Goal: Task Accomplishment & Management: Complete application form

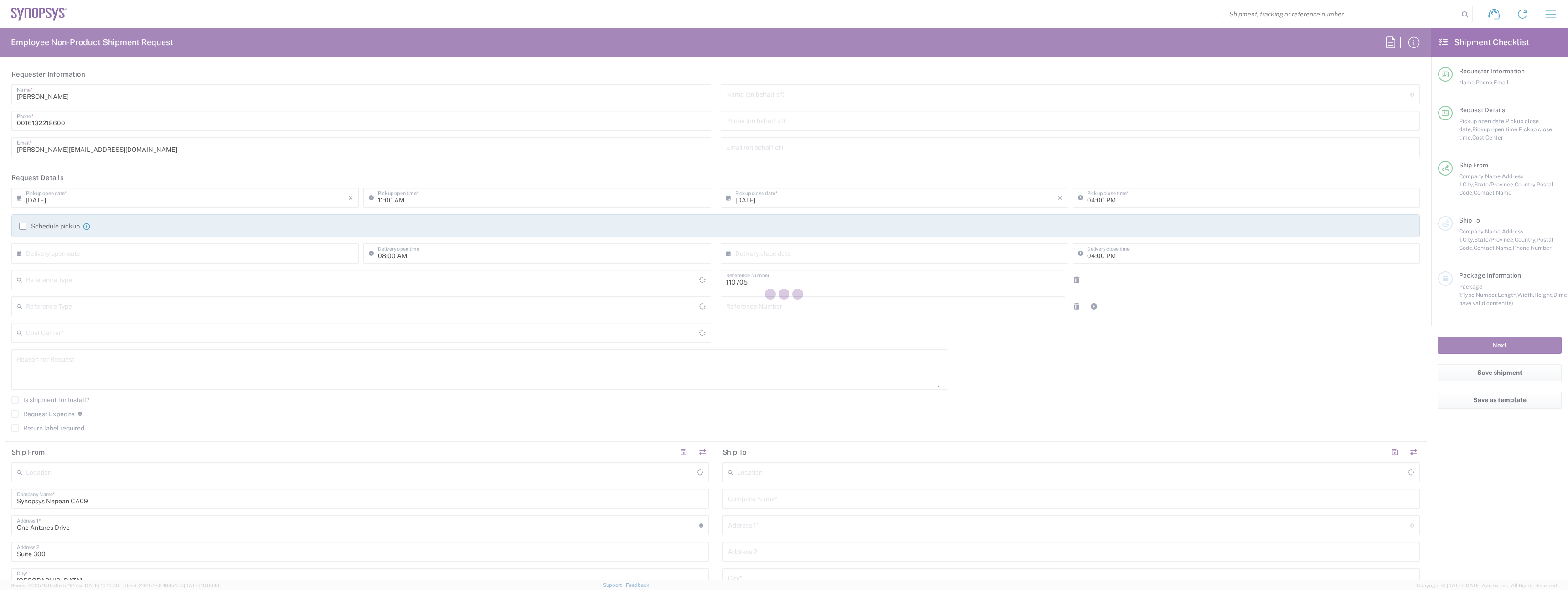
type input "Department"
type input "Delivered at Place"
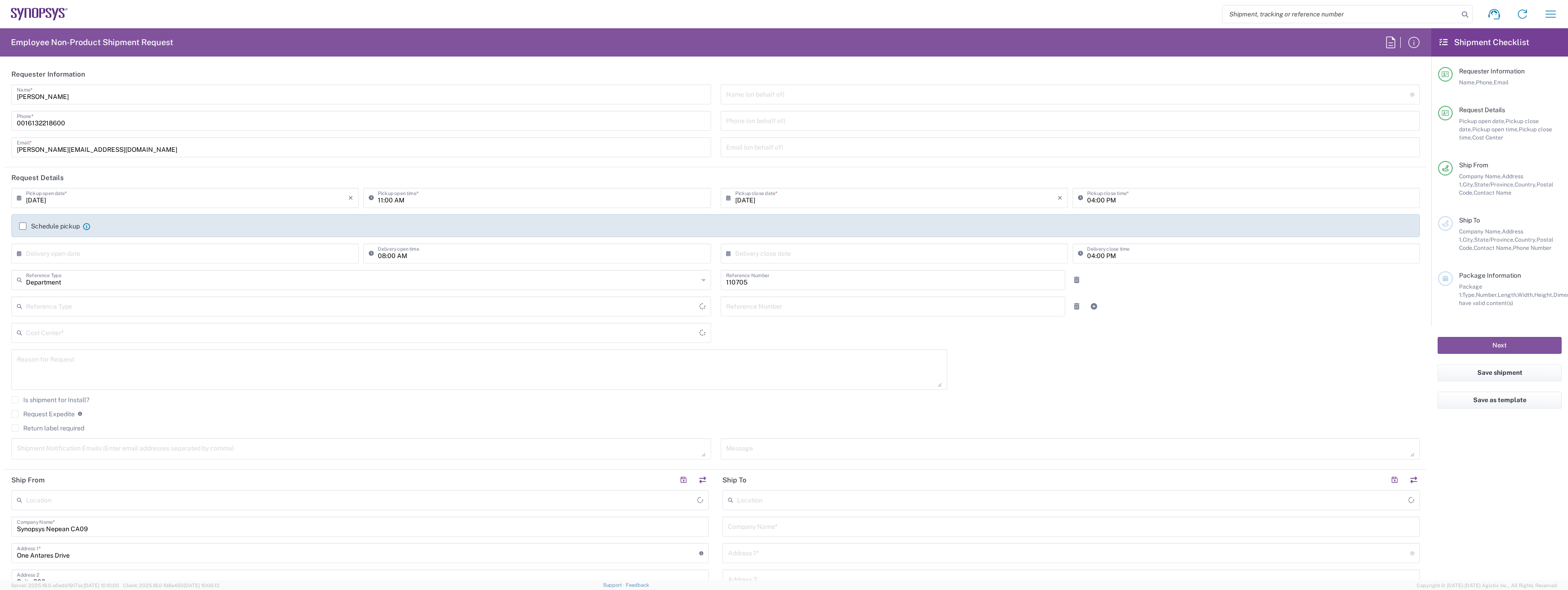
type input "CA02, CIO, IT ESS21 110705"
type input "[GEOGRAPHIC_DATA]"
click at [133, 90] on input "[PERSON_NAME]" at bounding box center [361, 94] width 688 height 16
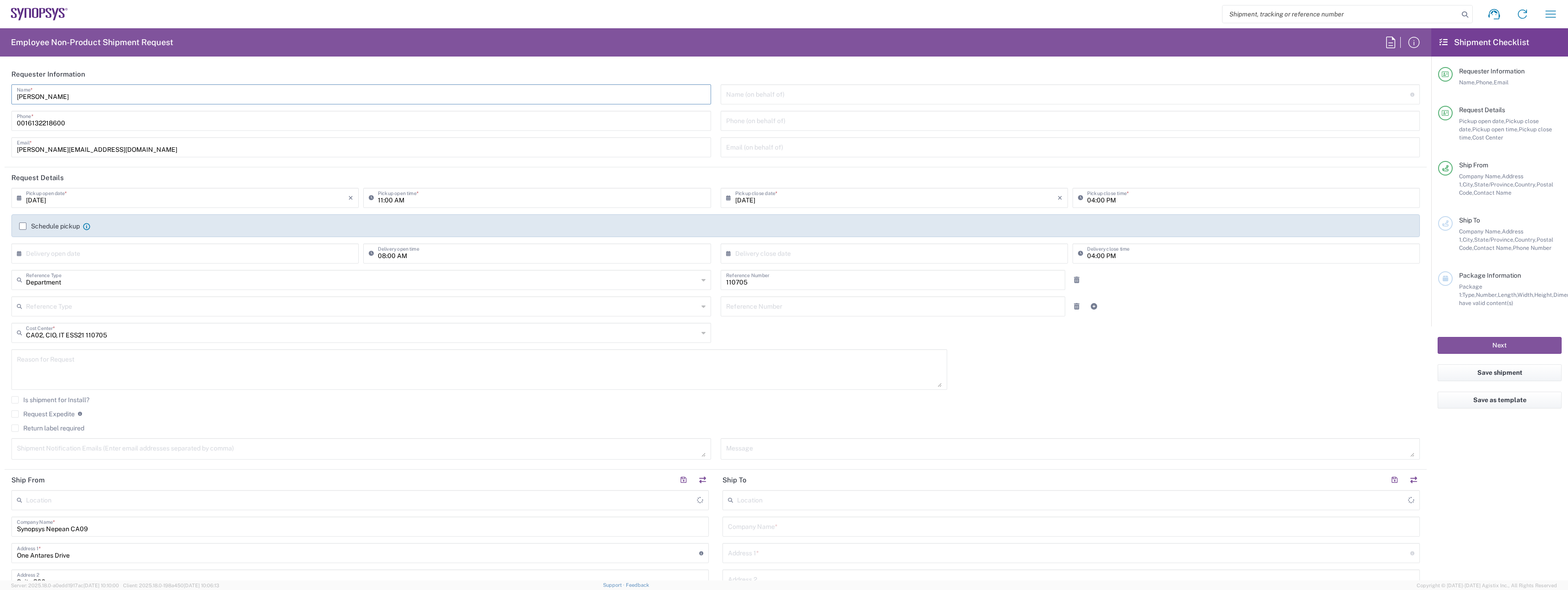
click at [130, 98] on input "[PERSON_NAME]" at bounding box center [361, 94] width 688 height 16
type input "Nepean CA09"
type input "IT-Returns-[GEOGRAPHIC_DATA]"
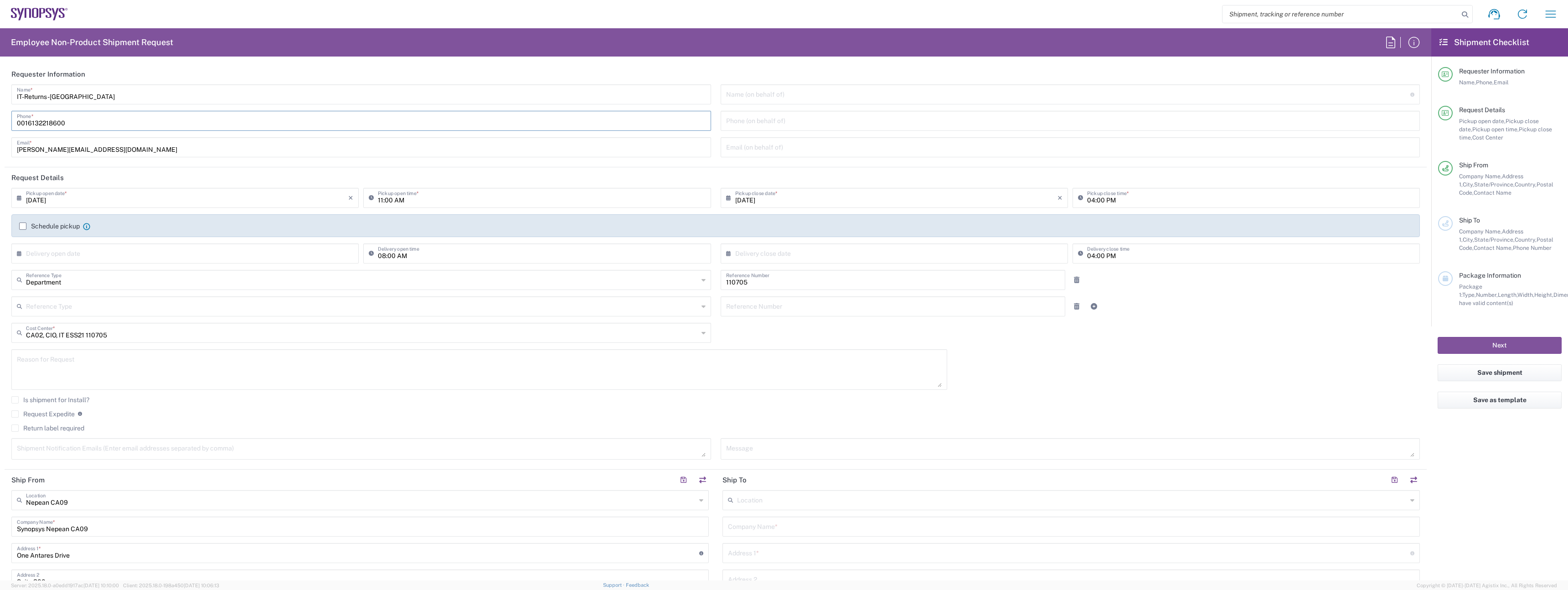
click at [97, 124] on input "0016132218600" at bounding box center [361, 120] width 688 height 16
click at [63, 122] on input "0016132218600" at bounding box center [361, 120] width 688 height 16
type input "0016132218600"
click at [46, 222] on label "Schedule pickup" at bounding box center [49, 226] width 61 height 7
click at [23, 226] on input "Schedule pickup" at bounding box center [23, 226] width 0 height 0
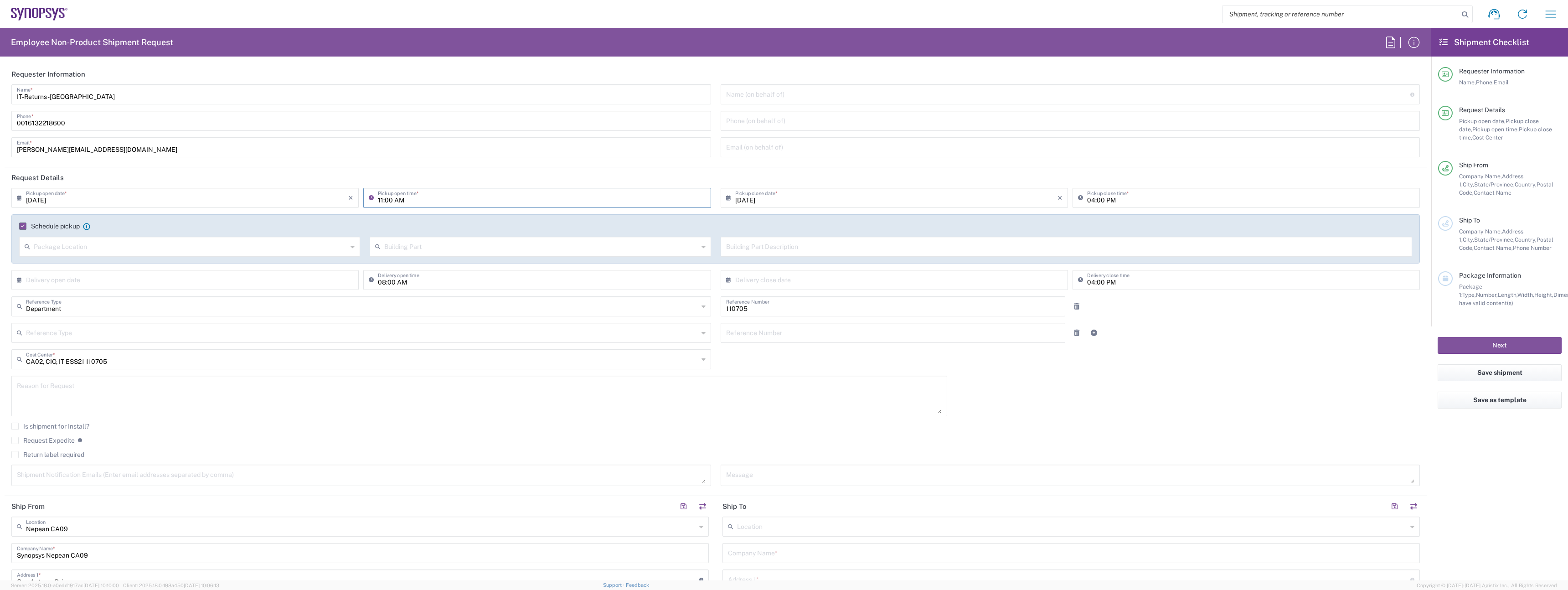
click at [516, 203] on input "11:00 AM" at bounding box center [542, 197] width 327 height 16
type input "02:00 PM"
type input "06:00 PM"
click at [391, 202] on input "02:00 PM" at bounding box center [542, 197] width 327 height 16
click at [390, 202] on input "02:00 PM" at bounding box center [542, 197] width 327 height 16
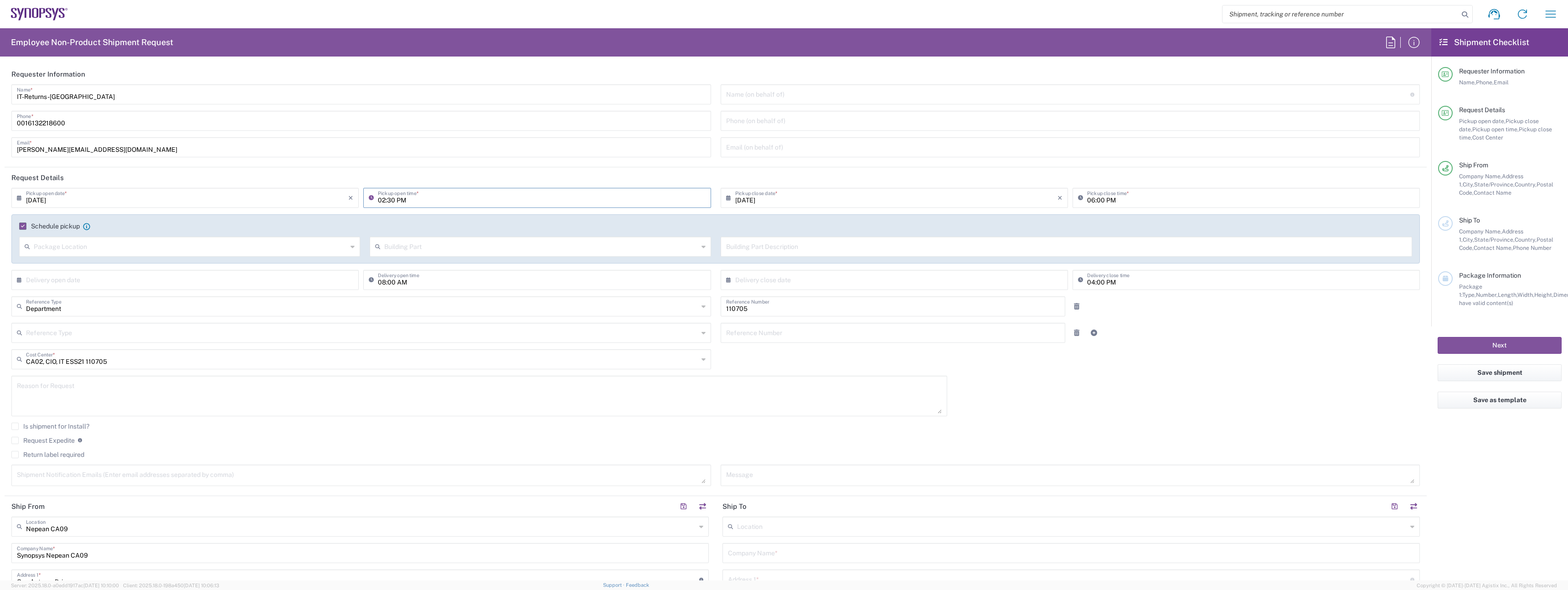
type input "02:30 PM"
click at [51, 452] on label "Return label required" at bounding box center [48, 455] width 73 height 7
click at [15, 455] on input "Return label required" at bounding box center [15, 455] width 0 height 0
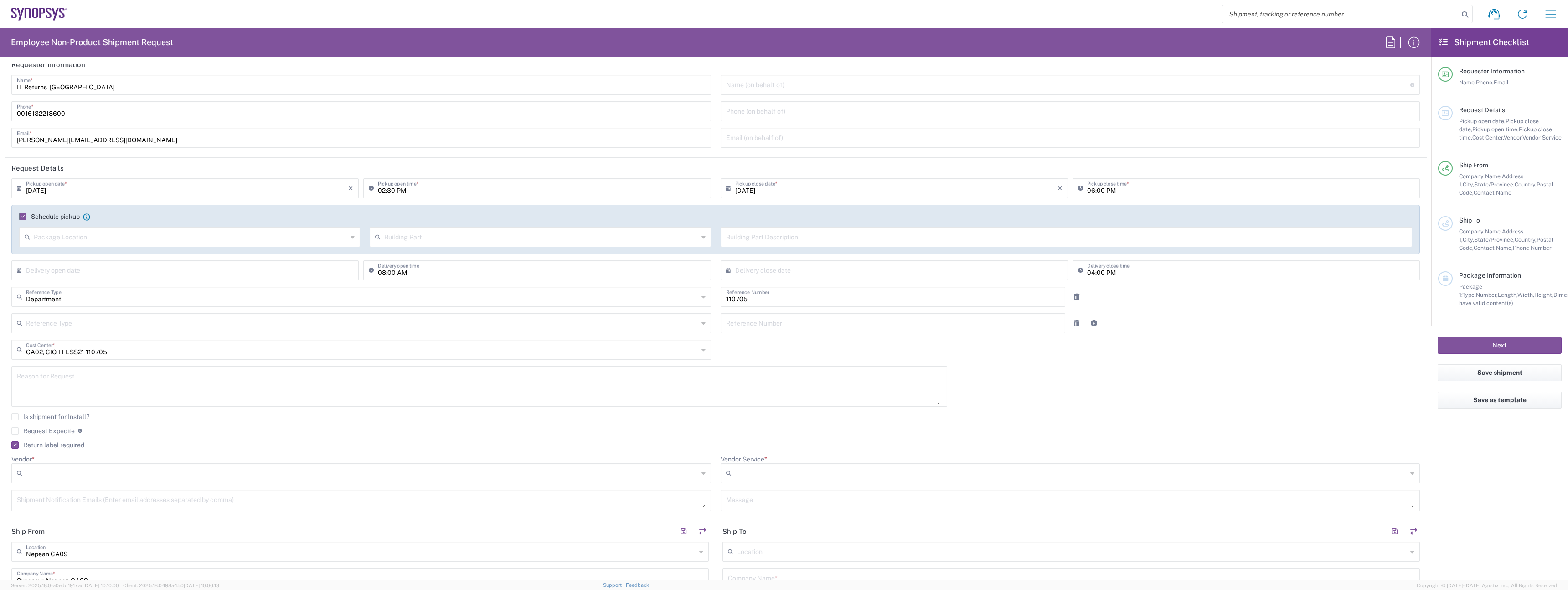
scroll to position [10, 0]
click at [101, 469] on input "Vendor *" at bounding box center [362, 473] width 673 height 15
click at [110, 507] on span "FedEx Express" at bounding box center [359, 507] width 694 height 14
type input "FedEx Express"
click at [772, 479] on input "Vendor Service *" at bounding box center [1071, 473] width 673 height 15
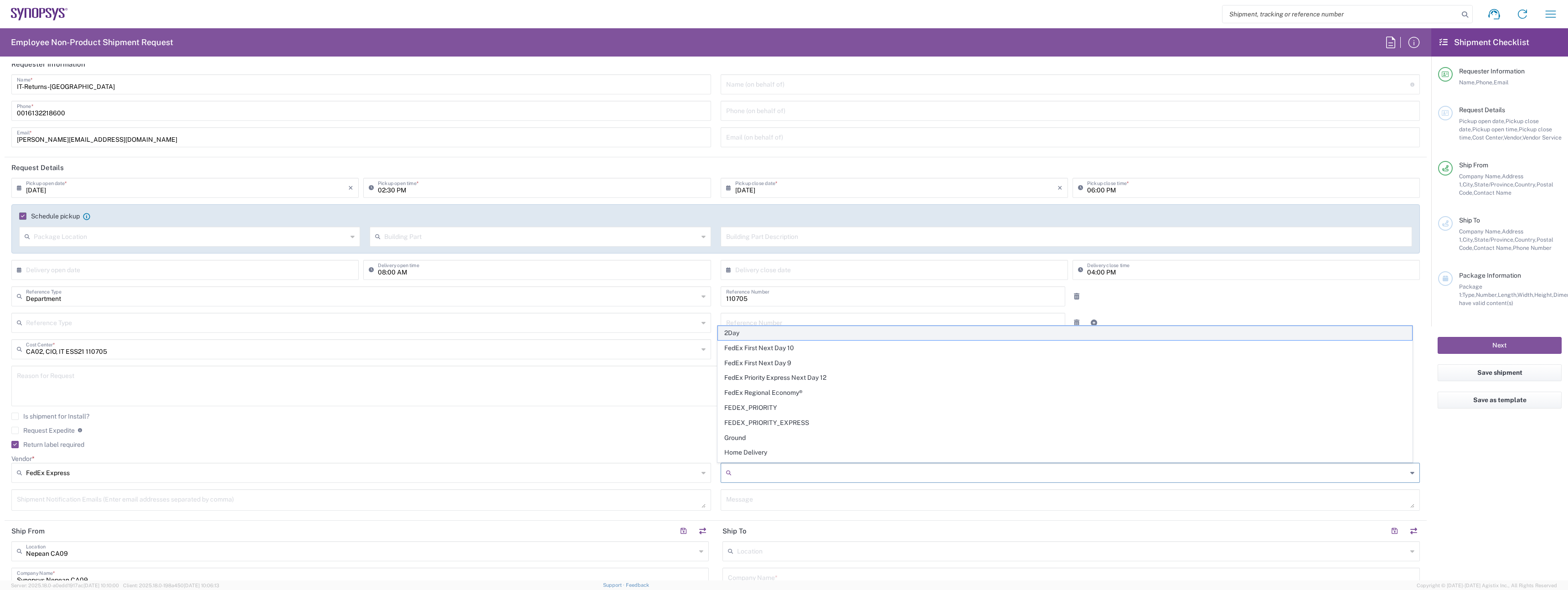
click at [761, 339] on span "2Day" at bounding box center [1065, 332] width 694 height 14
type input "2Day"
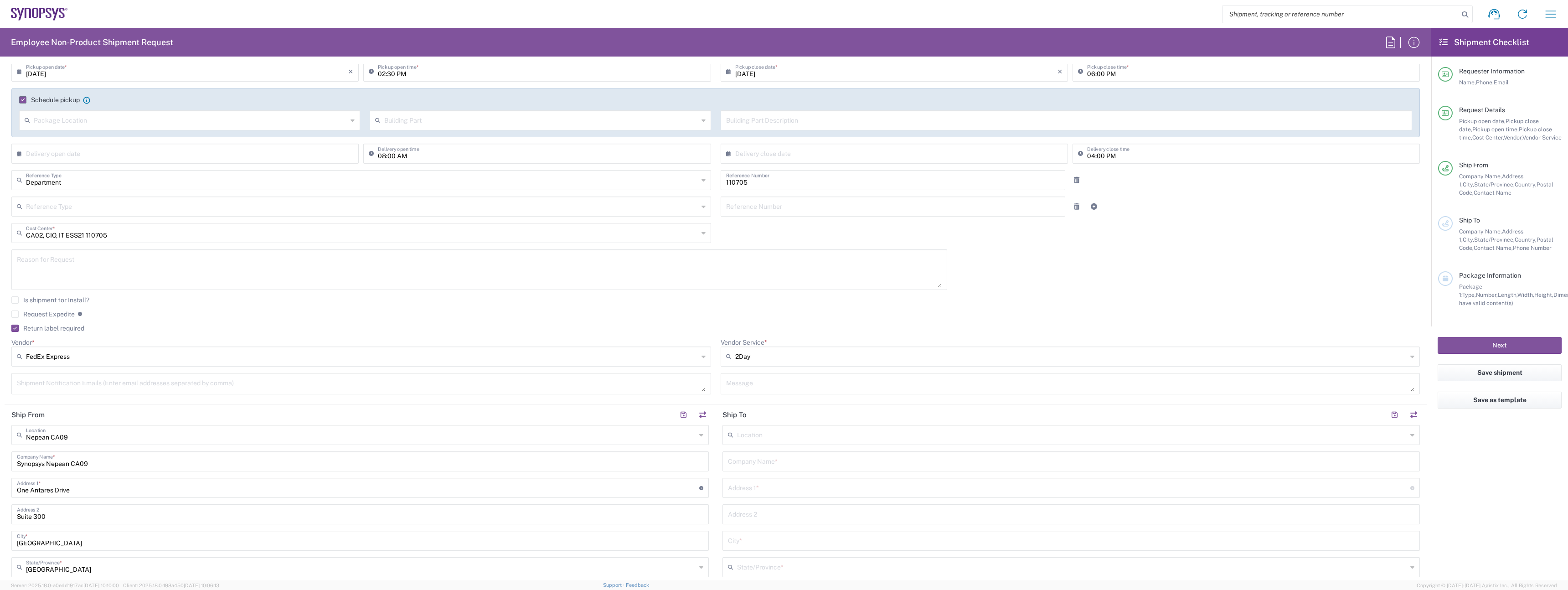
scroll to position [234, 0]
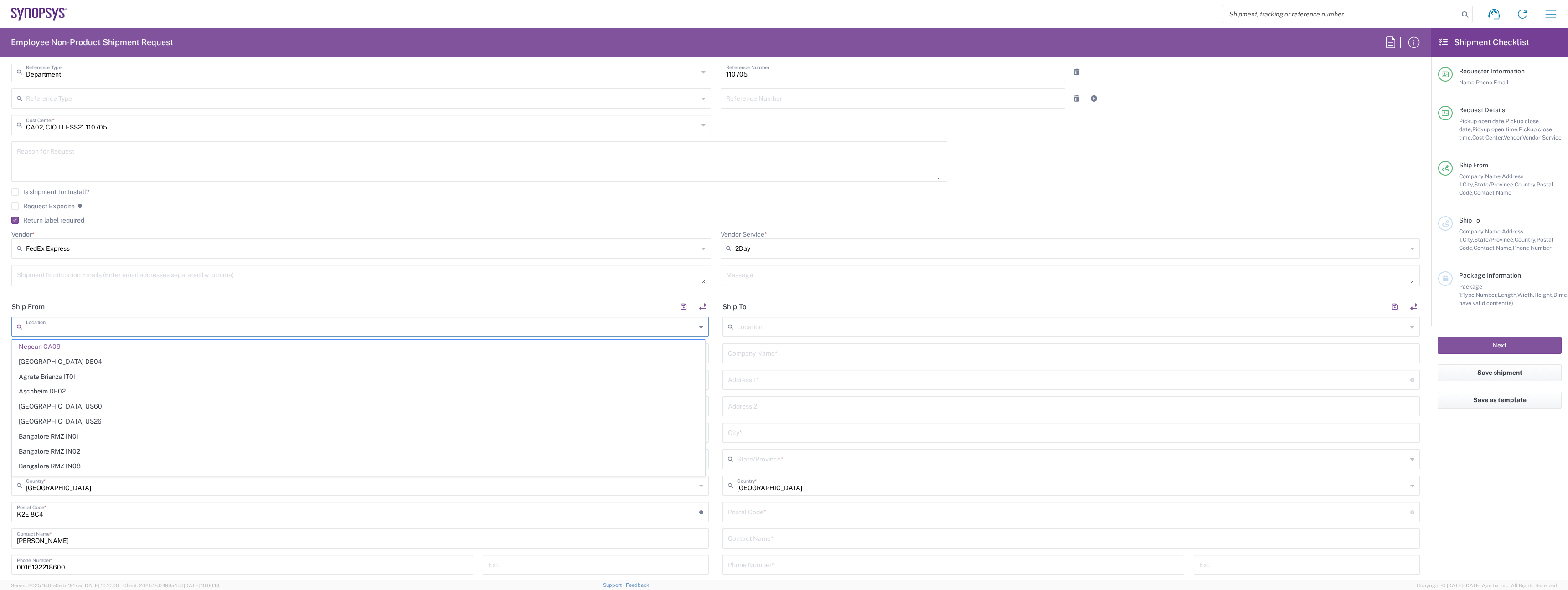
click at [220, 318] on input "text" at bounding box center [361, 326] width 670 height 16
type input "[GEOGRAPHIC_DATA] CA06"
type input "Synopsys Mississauga CA06"
type input "[STREET_ADDRESS]"
type input "Suite 900"
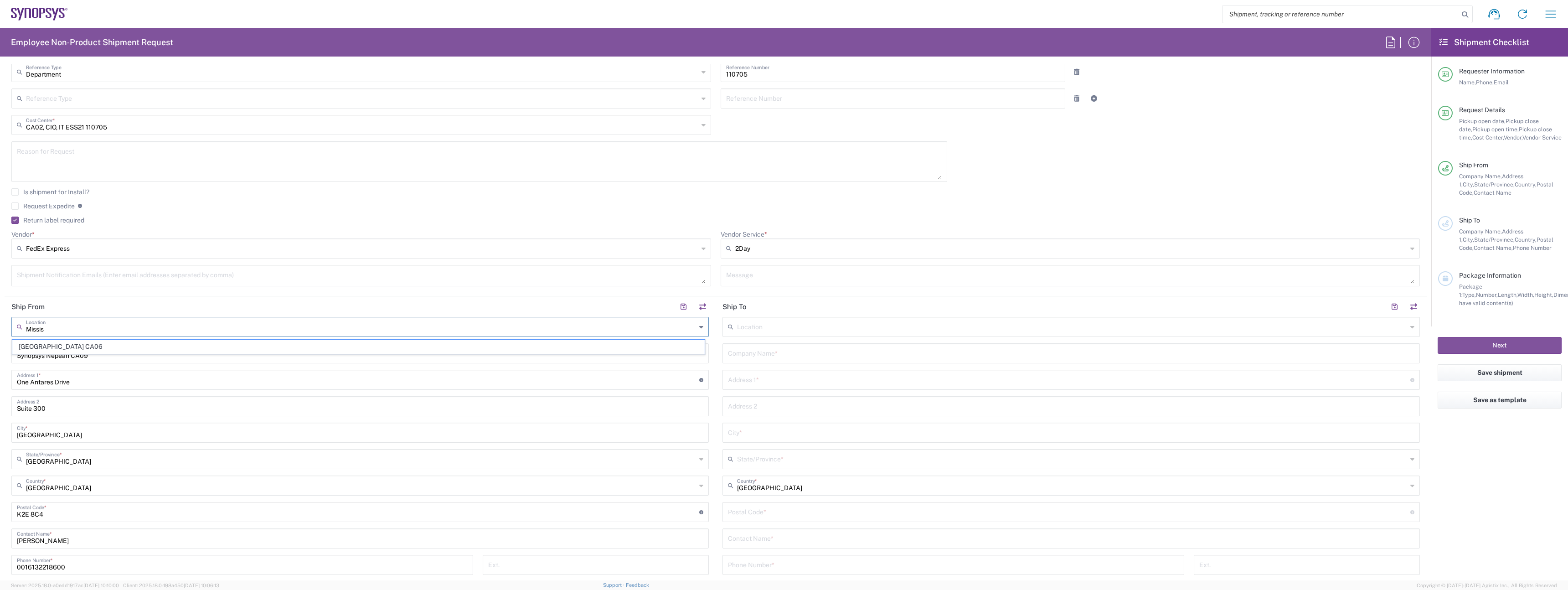
type input "[GEOGRAPHIC_DATA]"
type input "L5B 1M2"
type input "[GEOGRAPHIC_DATA] CA06"
click at [832, 351] on input "text" at bounding box center [1071, 353] width 687 height 16
type input "Synopsys"
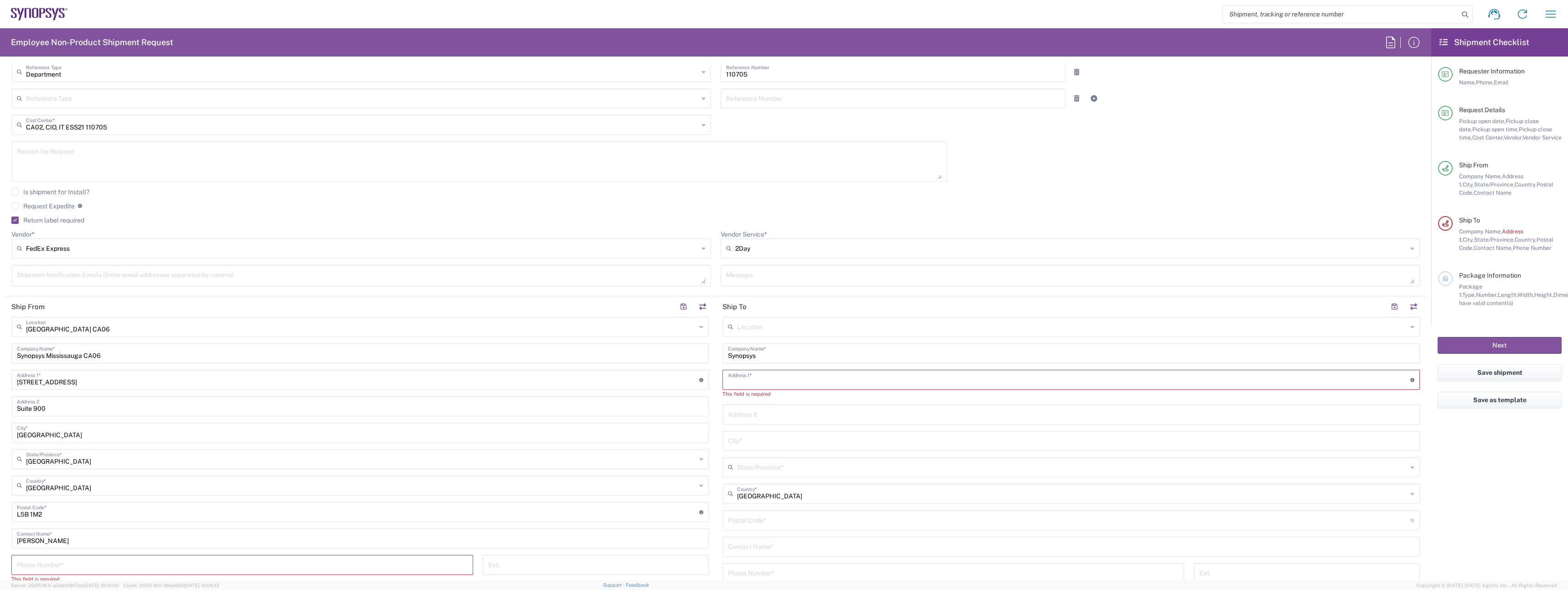
paste input "[STREET_ADDRESS]"
click at [744, 382] on input "[STREET_ADDRESS]" at bounding box center [1069, 379] width 682 height 16
type input "[STREET_ADDRESS]"
click at [747, 444] on div "Location [GEOGRAPHIC_DATA] DE04 Agrate Brianza IT01 [GEOGRAPHIC_DATA] DE02 [GEO…" at bounding box center [1071, 508] width 698 height 383
click at [745, 437] on input "text" at bounding box center [1071, 432] width 687 height 16
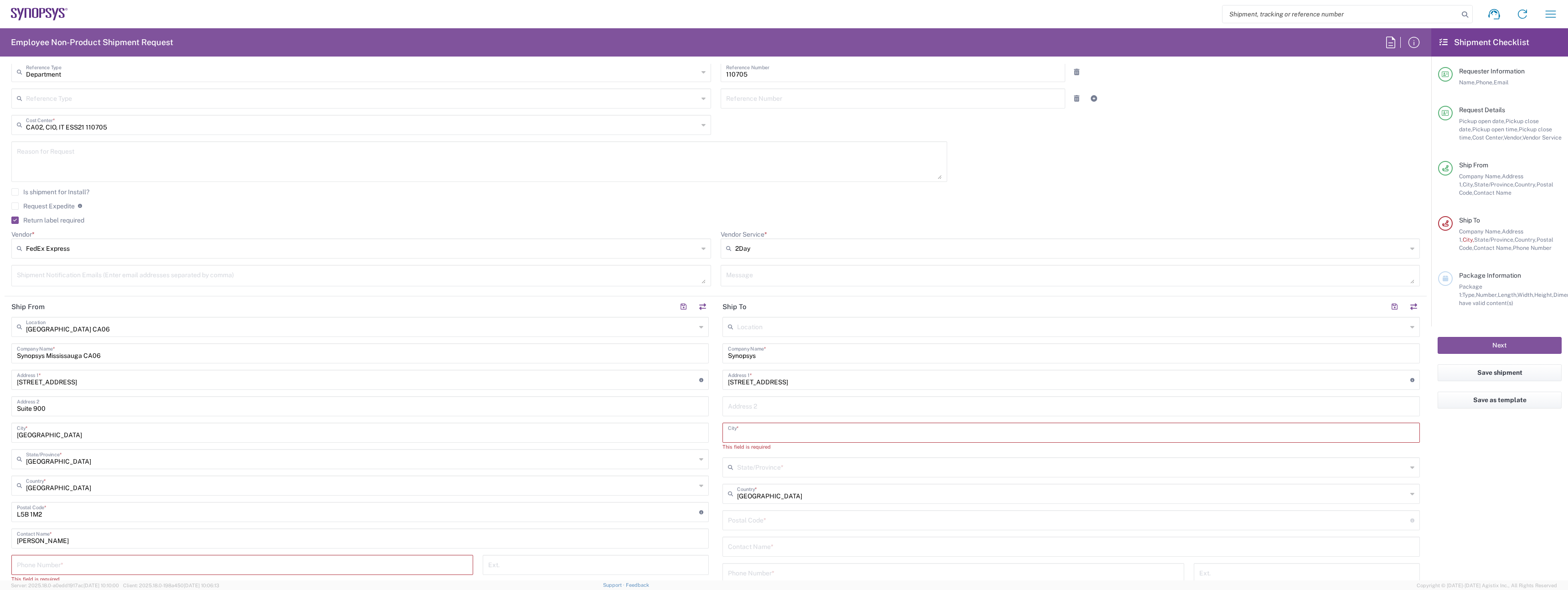
paste input "[GEOGRAPHIC_DATA]"
type input "[GEOGRAPHIC_DATA]"
click at [796, 463] on input "text" at bounding box center [1072, 458] width 670 height 16
click at [767, 435] on span "[GEOGRAPHIC_DATA]" at bounding box center [1066, 438] width 692 height 14
type input "[GEOGRAPHIC_DATA]"
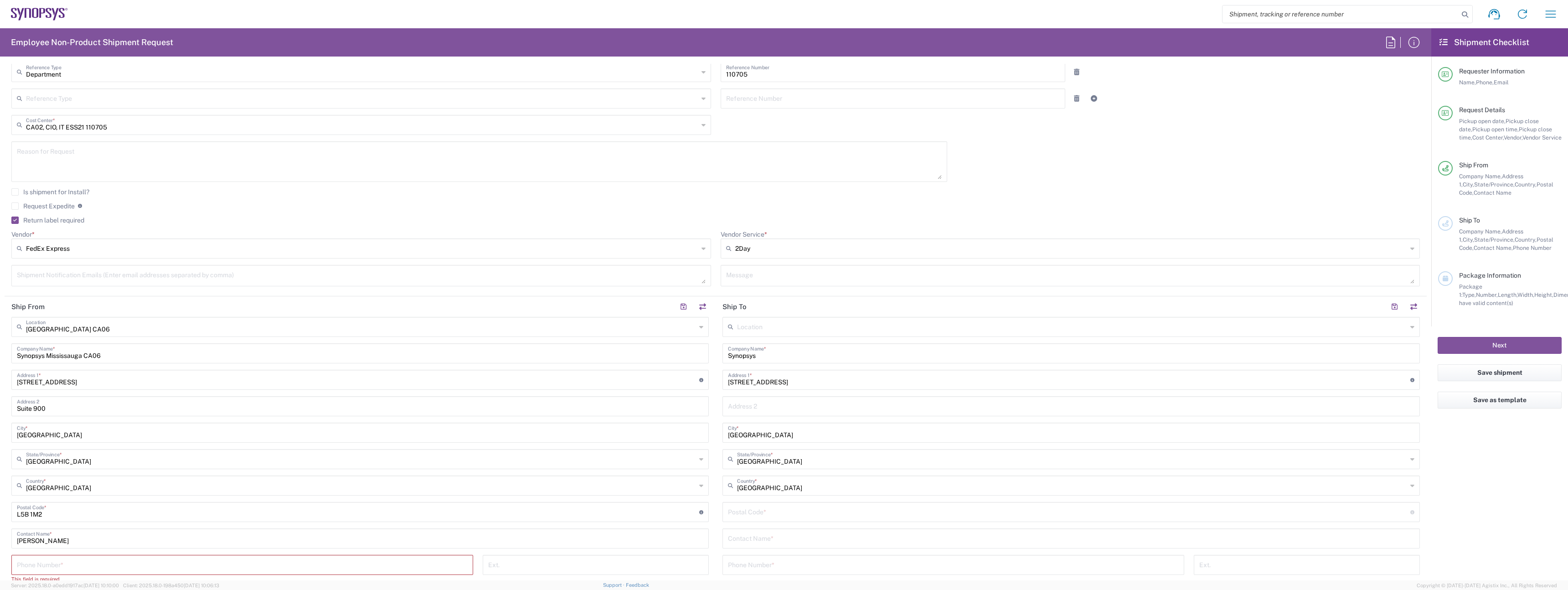
click at [770, 517] on input "undefined" at bounding box center [1069, 511] width 682 height 16
paste input "M5J2Z3"
type input "M5J2Z3"
click at [792, 540] on input "text" at bounding box center [1071, 538] width 687 height 16
paste input "[PERSON_NAME]"
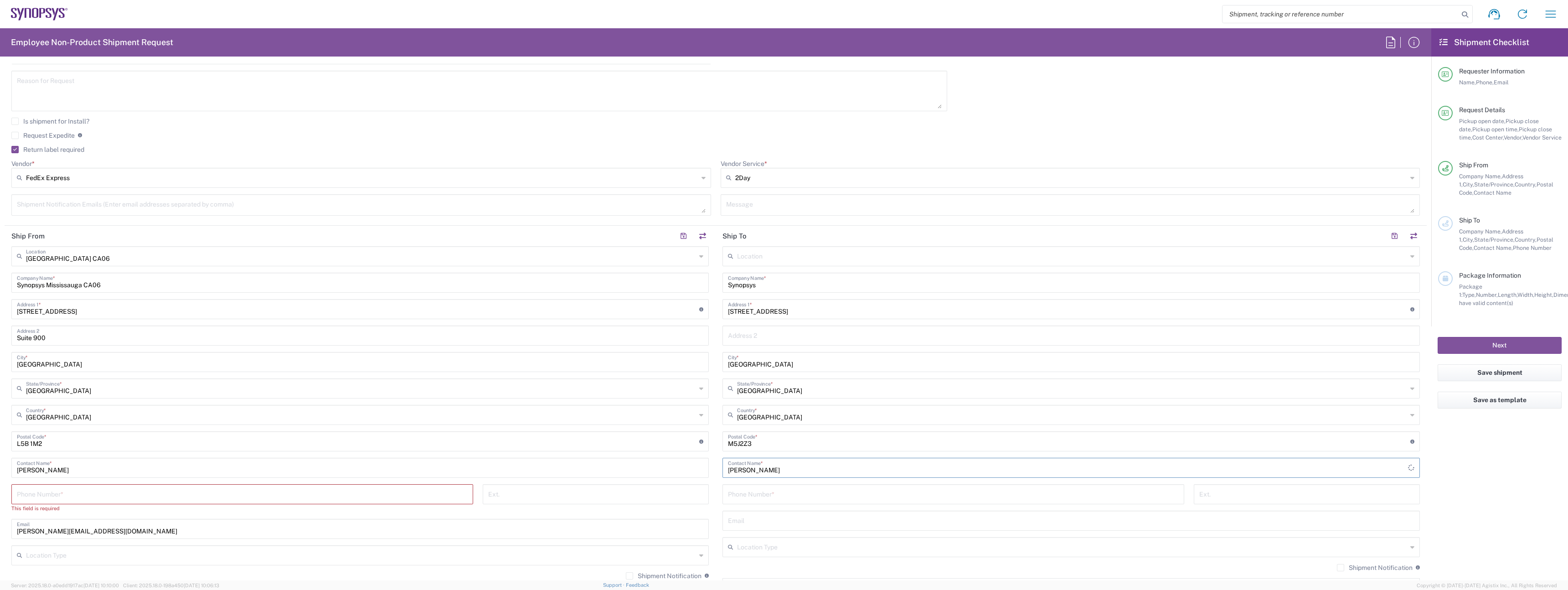
scroll to position [306, 0]
type input "[PERSON_NAME]"
click at [752, 493] on input "tel" at bounding box center [953, 493] width 451 height 16
paste input "[PHONE_NUMBER]"
click at [740, 499] on input "[PHONE_NUMBER]" at bounding box center [953, 493] width 451 height 16
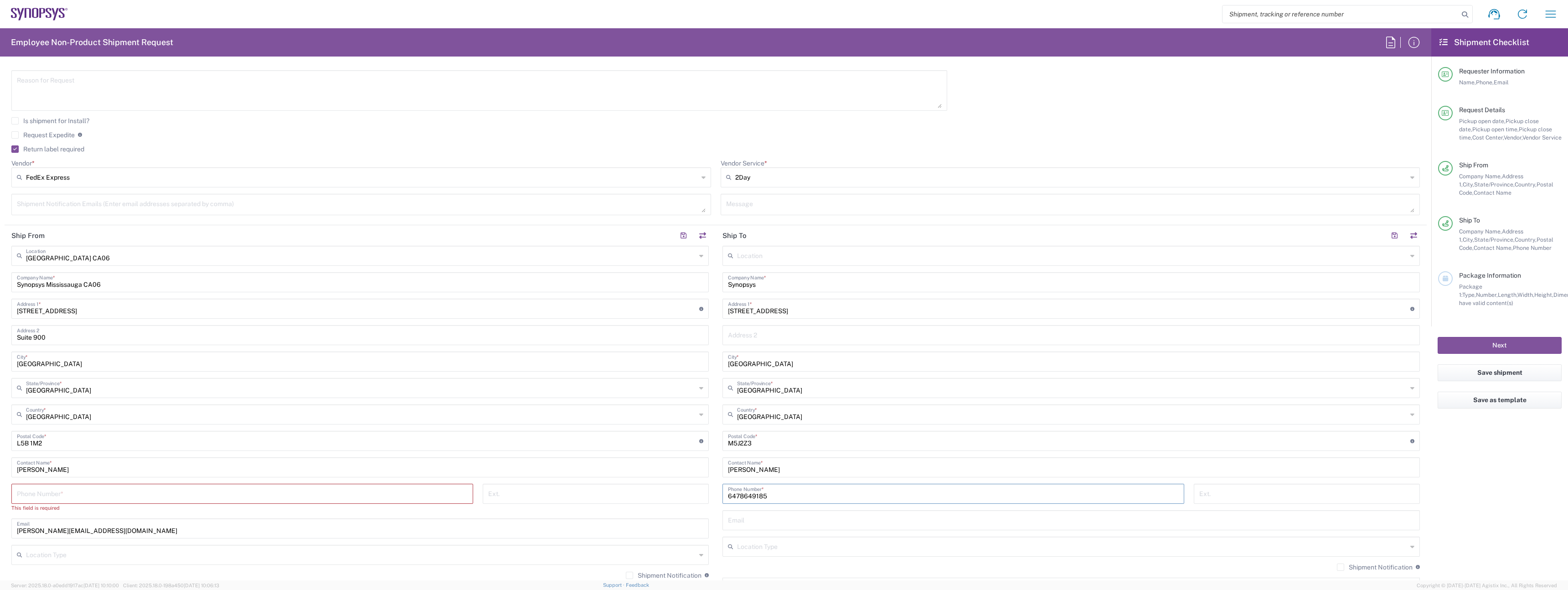
type input "6478649185"
click at [250, 493] on input "tel" at bounding box center [242, 493] width 451 height 16
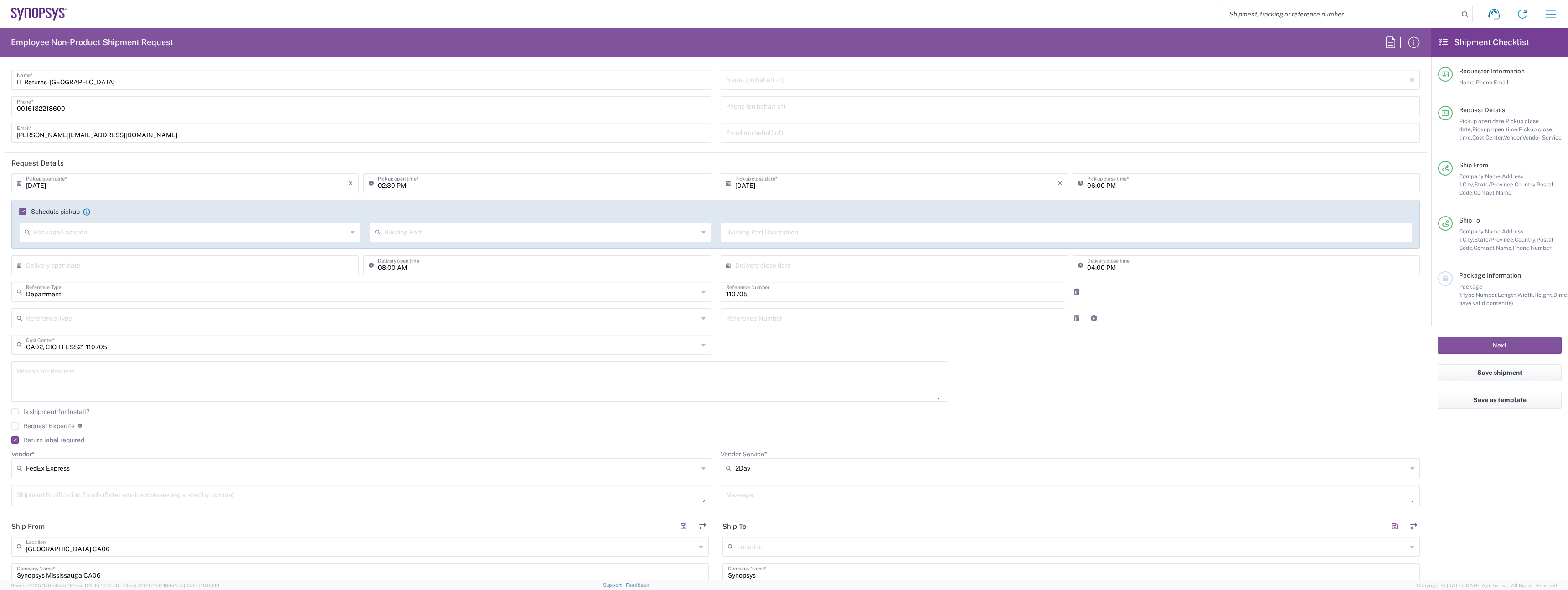
scroll to position [0, 0]
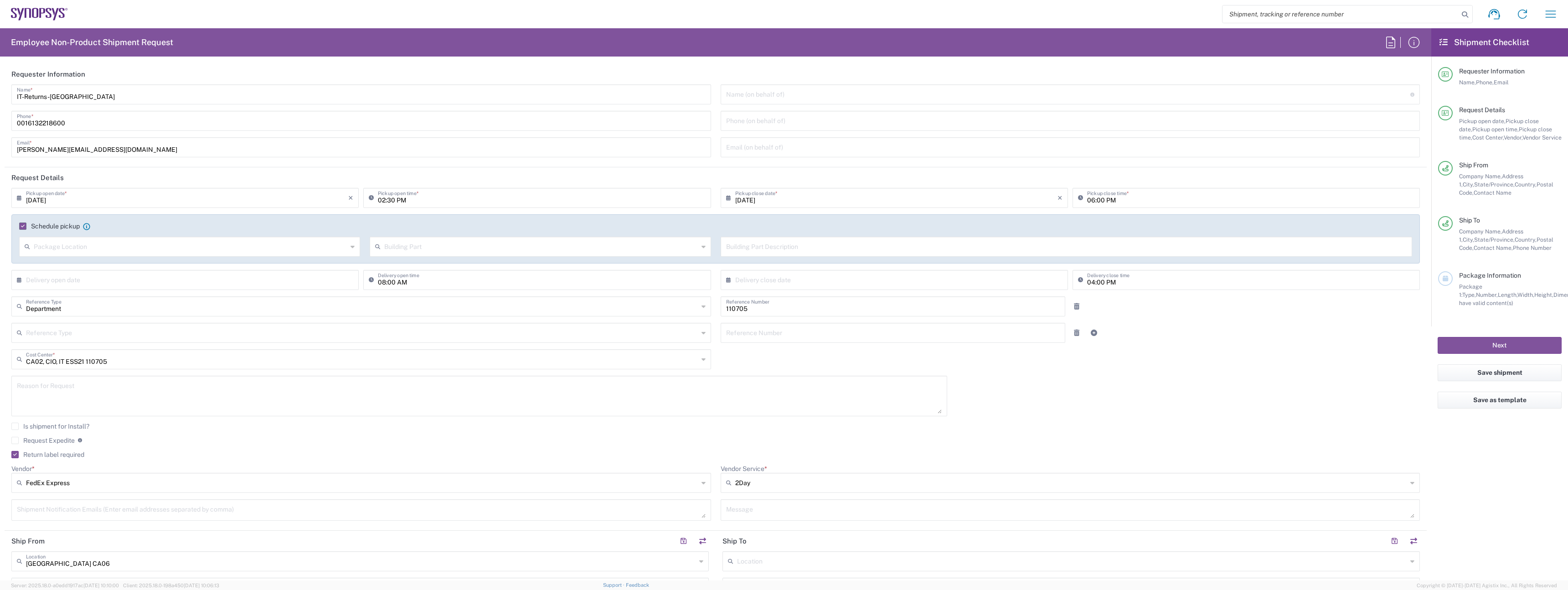
click at [63, 124] on input "0016132218600" at bounding box center [361, 120] width 688 height 16
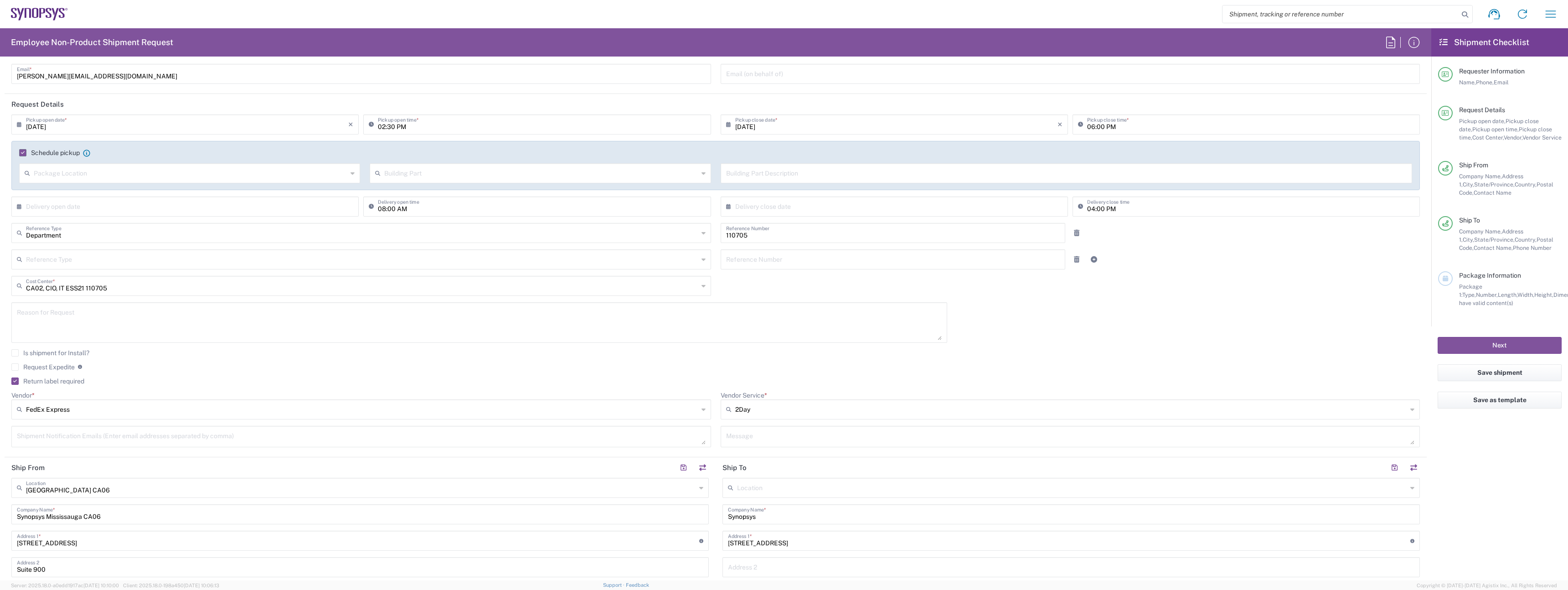
scroll to position [282, 0]
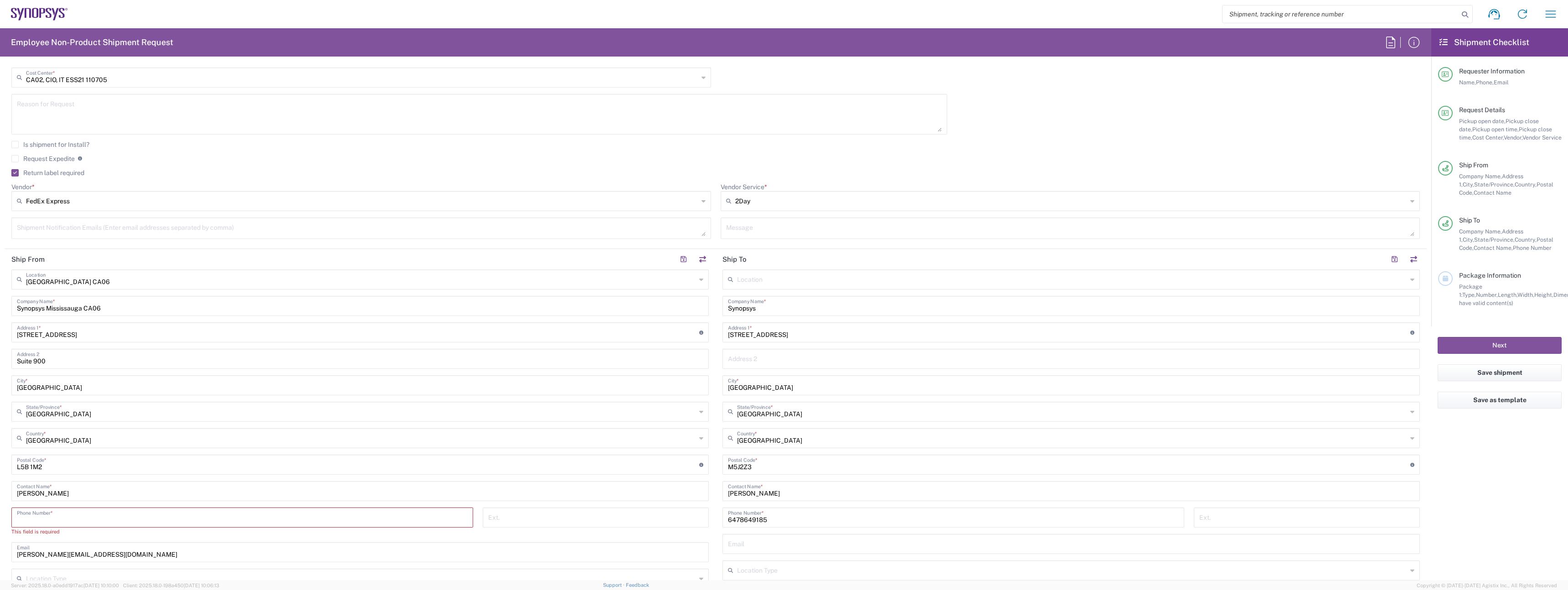
click at [79, 522] on input "tel" at bounding box center [242, 517] width 451 height 16
paste input "0016132218600"
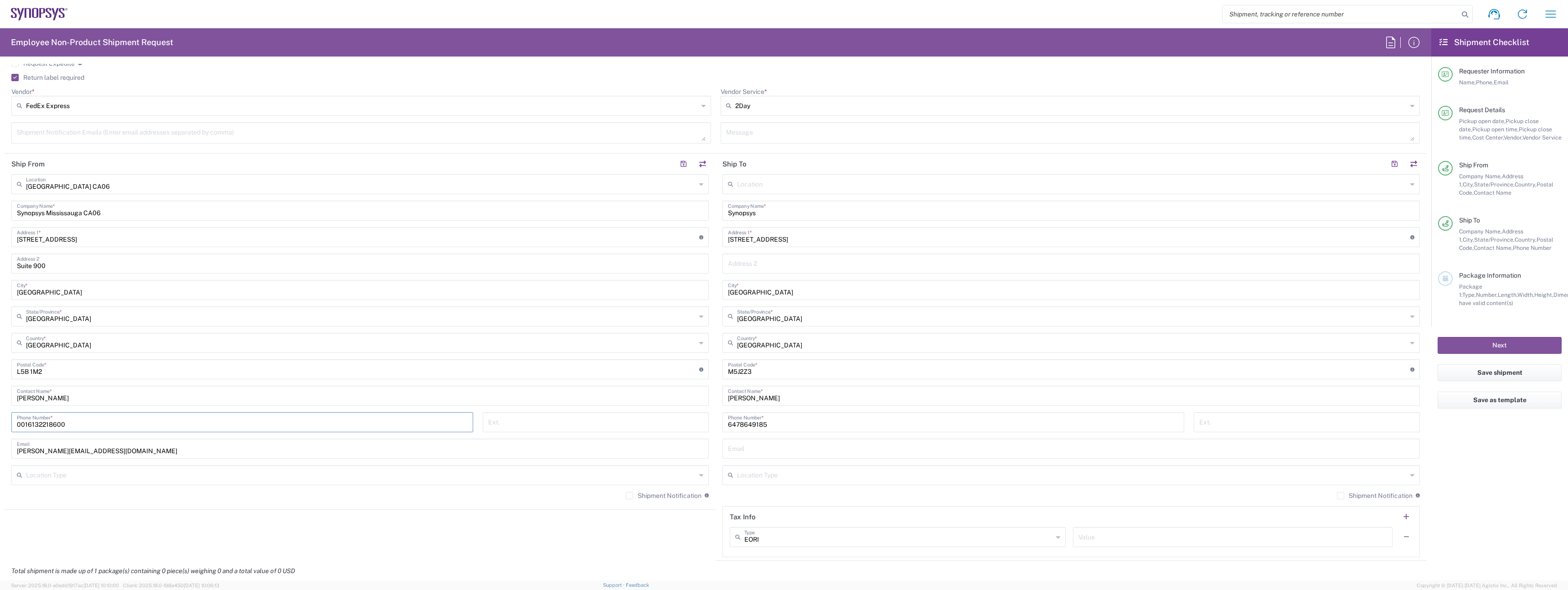
scroll to position [379, 0]
type input "0016132218600"
click at [206, 473] on input "text" at bounding box center [361, 472] width 670 height 16
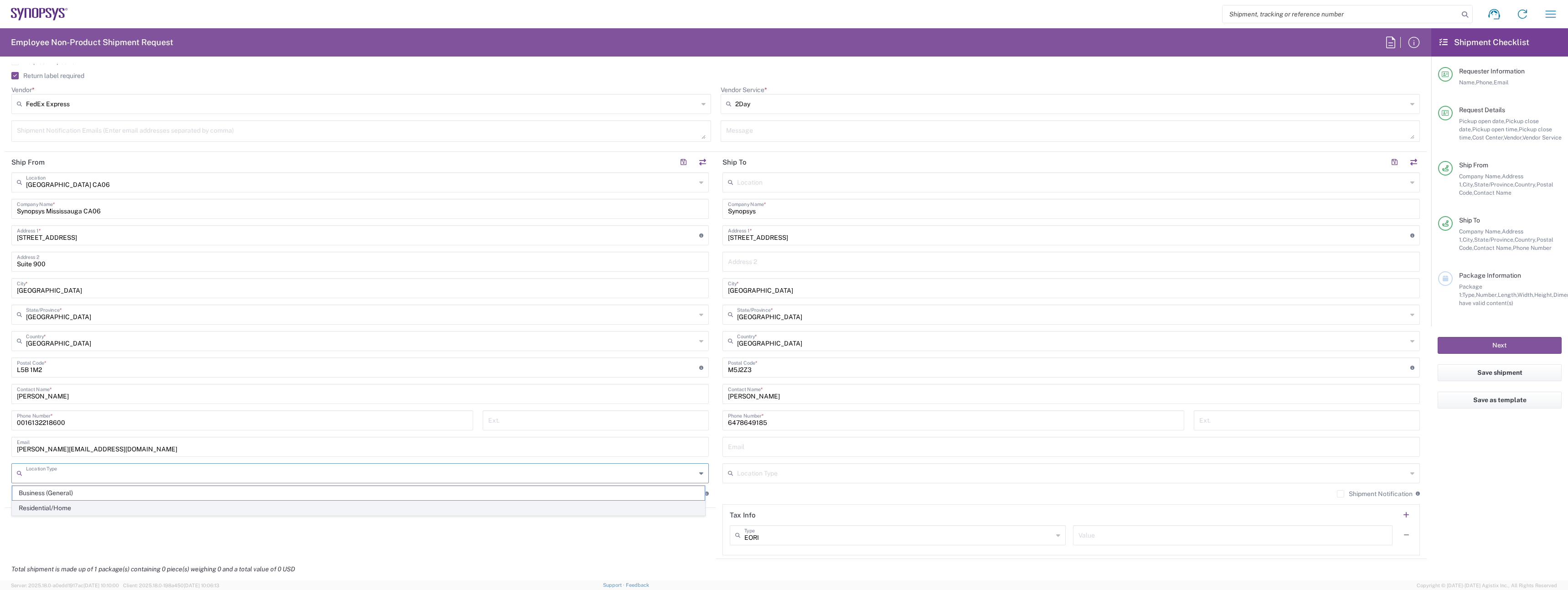
click at [469, 501] on span "Residential/Home" at bounding box center [358, 508] width 692 height 14
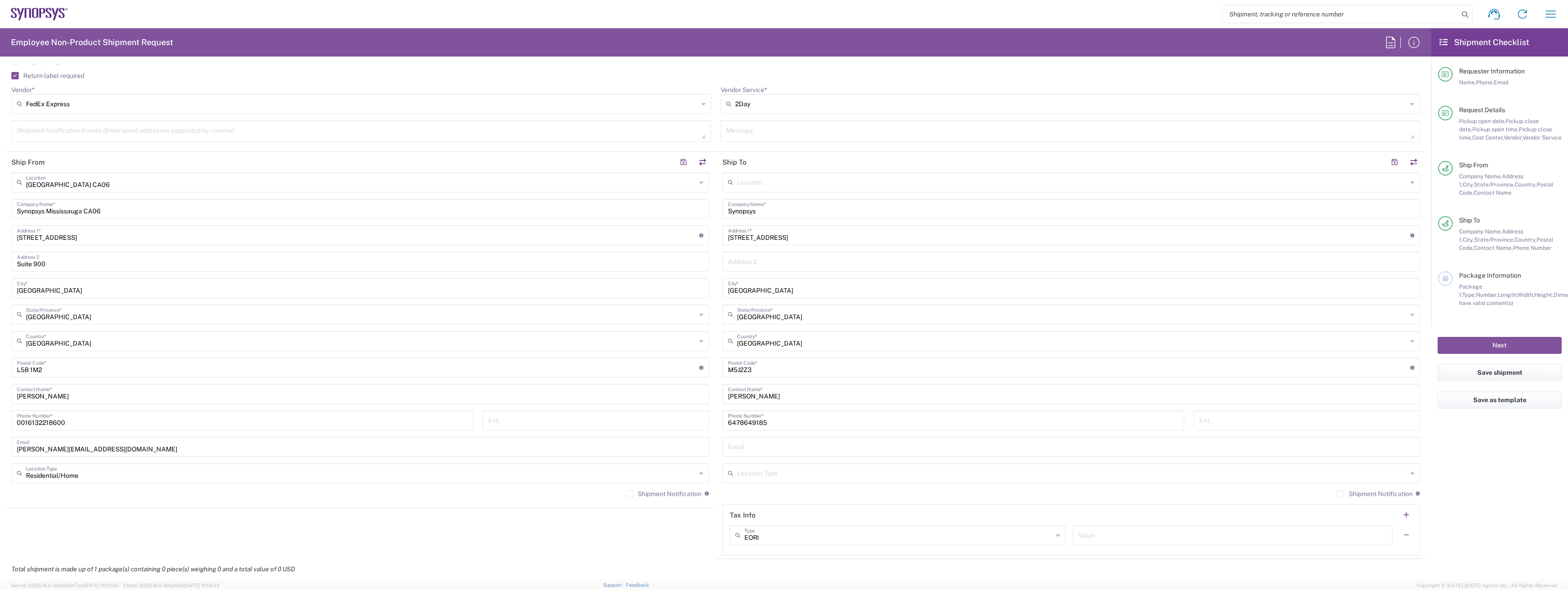
click at [466, 486] on div "[GEOGRAPHIC_DATA] [GEOGRAPHIC_DATA] Location [GEOGRAPHIC_DATA] [GEOGRAPHIC_DATA…" at bounding box center [360, 338] width 698 height 332
click at [460, 483] on div "[GEOGRAPHIC_DATA] [GEOGRAPHIC_DATA] Location [GEOGRAPHIC_DATA] [GEOGRAPHIC_DATA…" at bounding box center [360, 338] width 698 height 332
type input "Residential/Home"
click at [455, 479] on input "Residential/Home" at bounding box center [361, 472] width 670 height 16
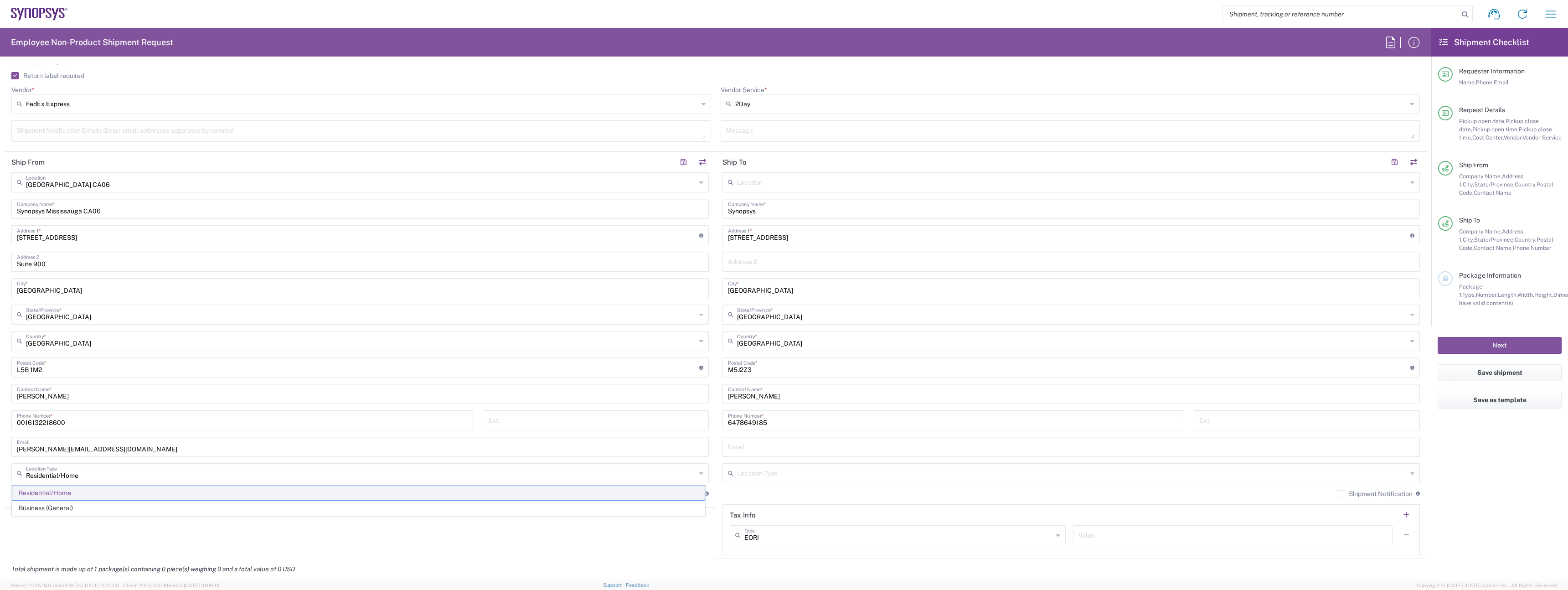
click at [428, 494] on span "Residential/Home" at bounding box center [358, 493] width 692 height 14
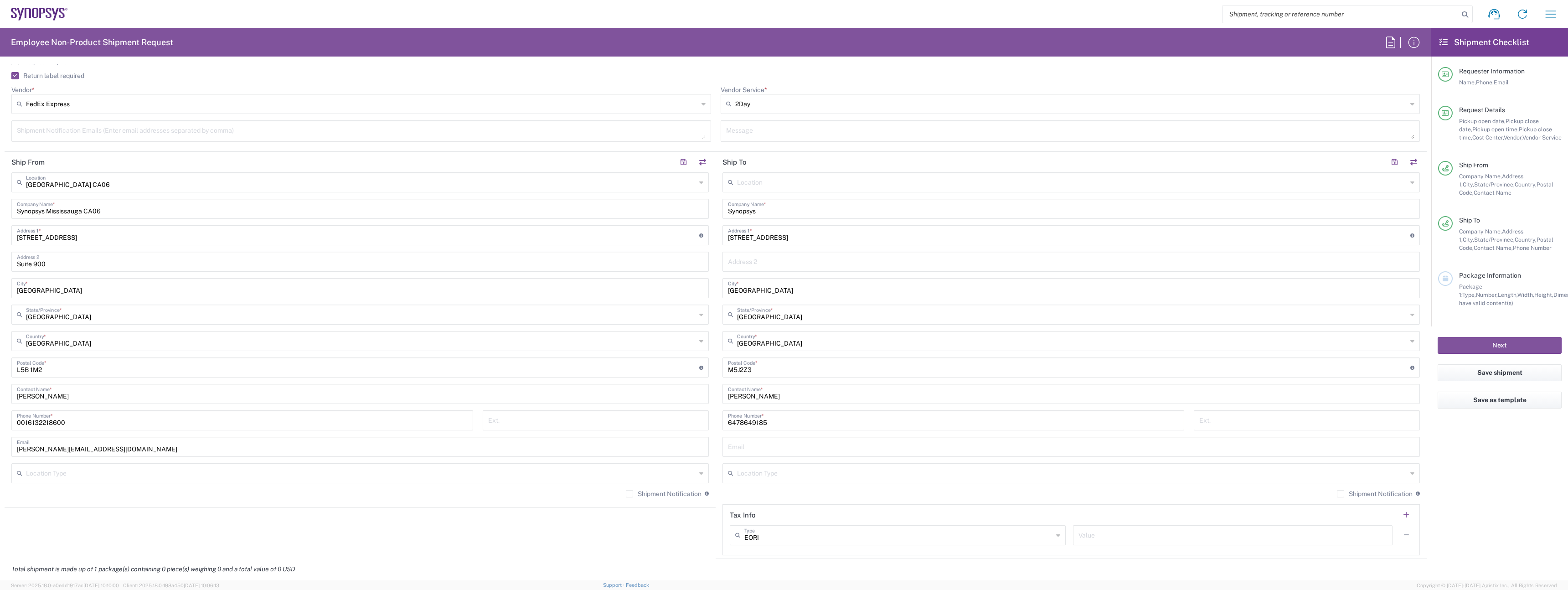
click at [606, 476] on input "text" at bounding box center [361, 472] width 670 height 16
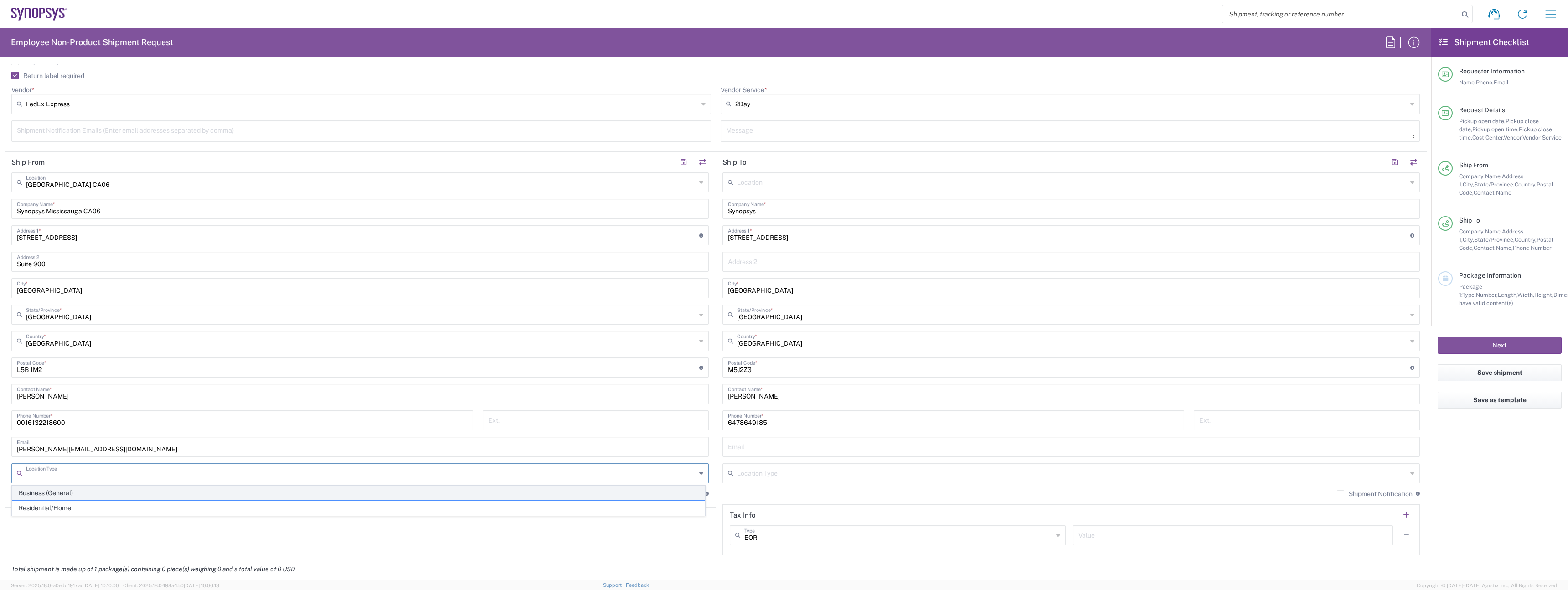
click at [601, 490] on span "Business (General)" at bounding box center [358, 493] width 692 height 14
type input "Business (General)"
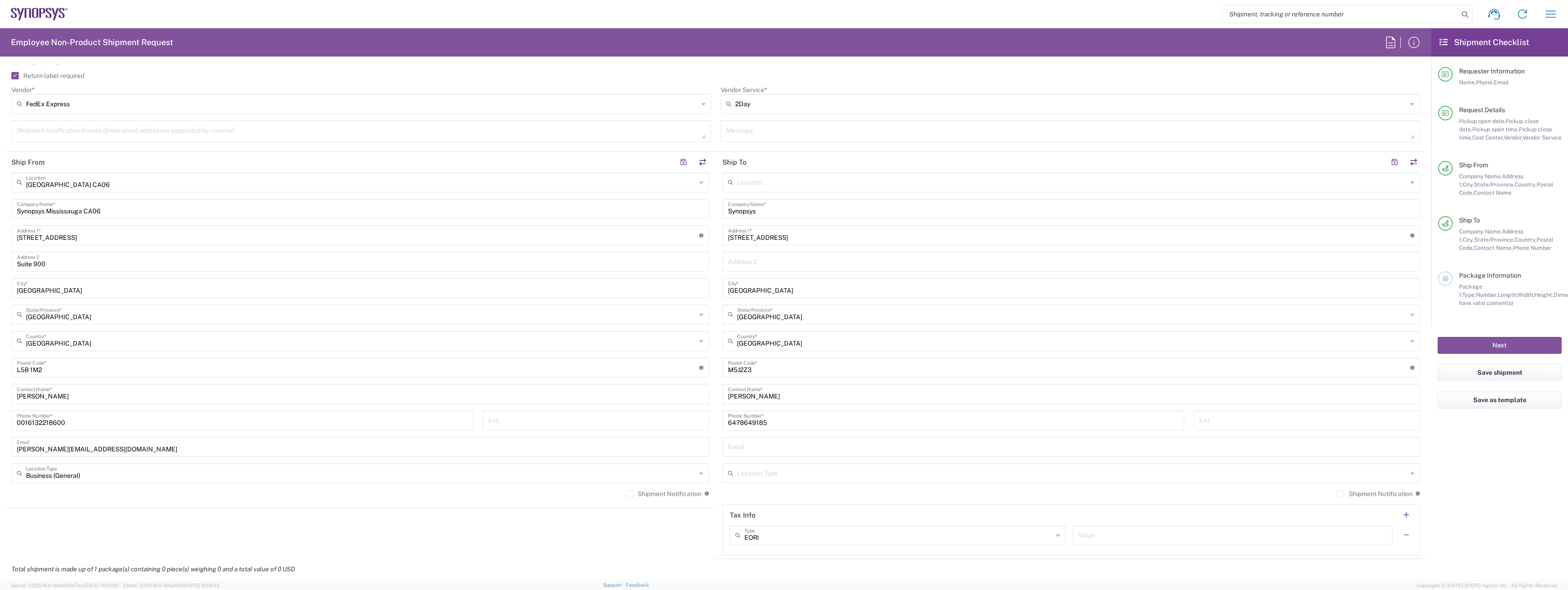
click at [658, 491] on label "Shipment Notification" at bounding box center [663, 494] width 75 height 7
click at [629, 494] on input "Shipment Notification" at bounding box center [629, 494] width 0 height 0
click at [897, 479] on input "text" at bounding box center [1072, 472] width 670 height 16
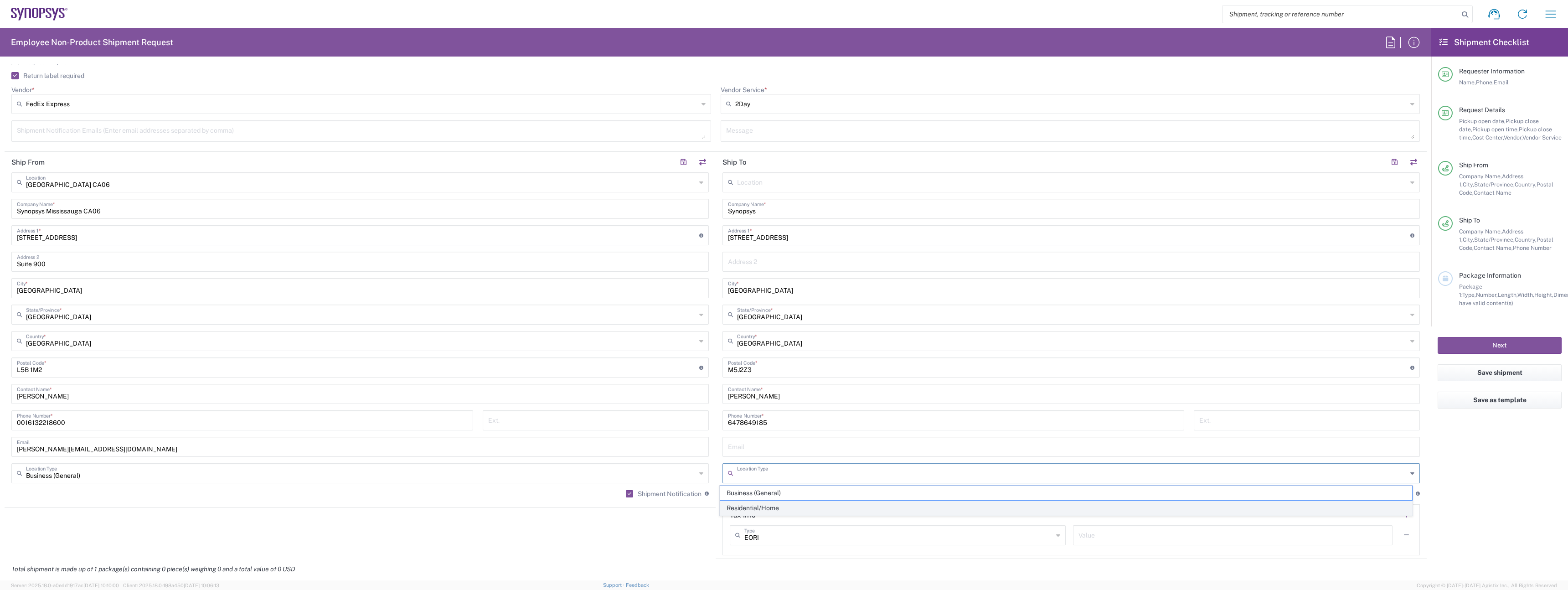
click at [863, 503] on span "Residential/Home" at bounding box center [1066, 508] width 692 height 14
type input "Residential/Home"
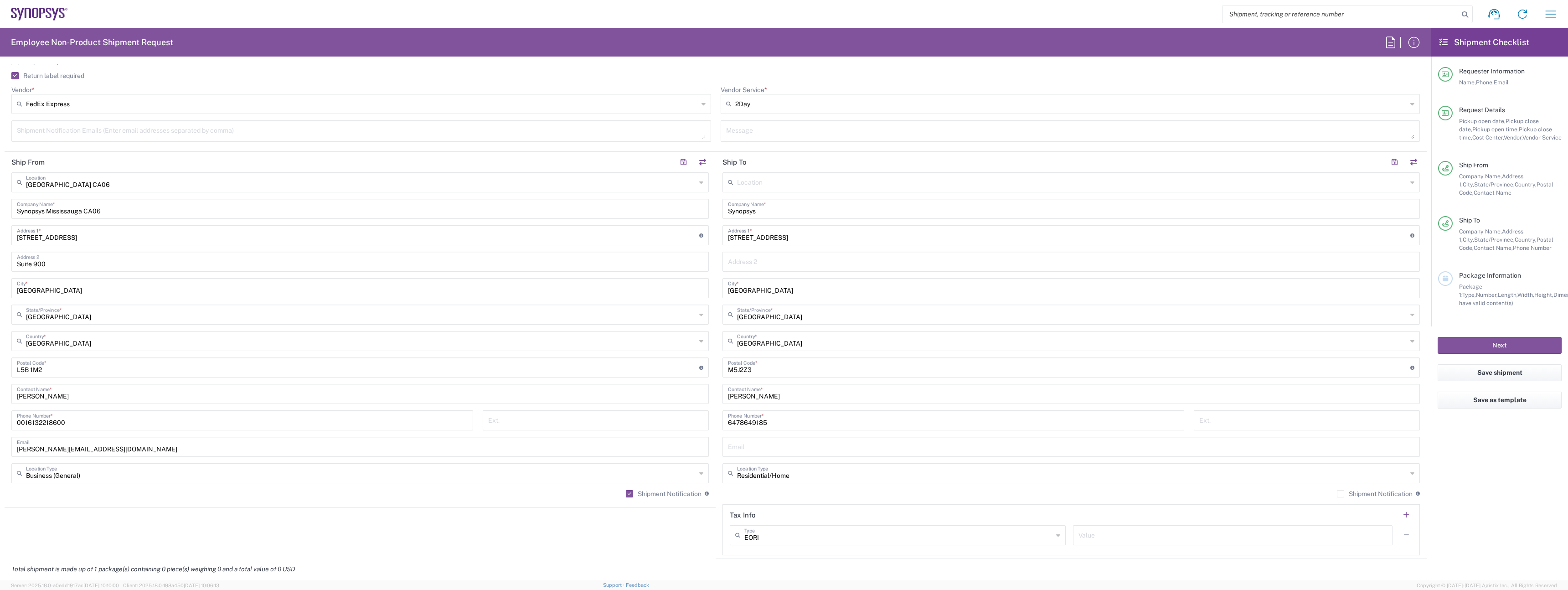
click at [1374, 490] on label "Shipment Notification" at bounding box center [1374, 494] width 75 height 7
click at [1340, 494] on input "Shipment Notification" at bounding box center [1340, 494] width 0 height 0
click at [751, 440] on input "text" at bounding box center [1071, 446] width 687 height 16
paste input "[PERSON_NAME][EMAIL_ADDRESS][DOMAIN_NAME]"
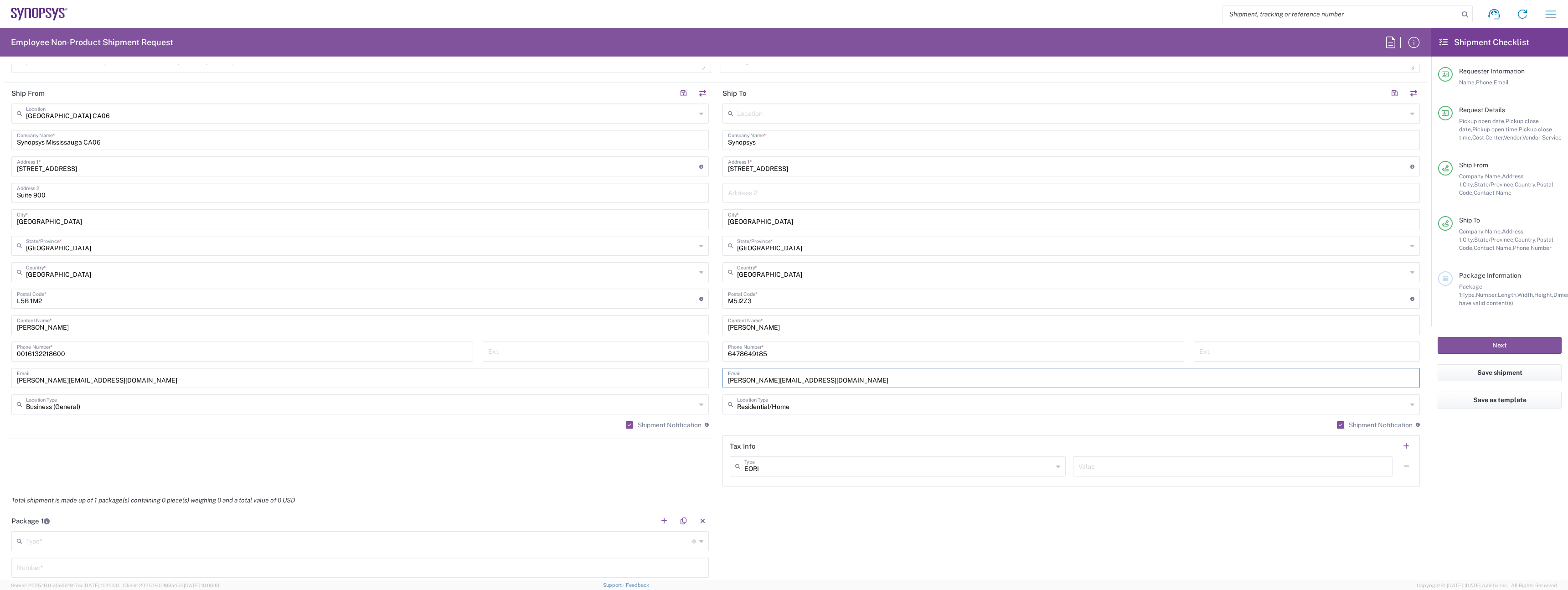
scroll to position [642, 0]
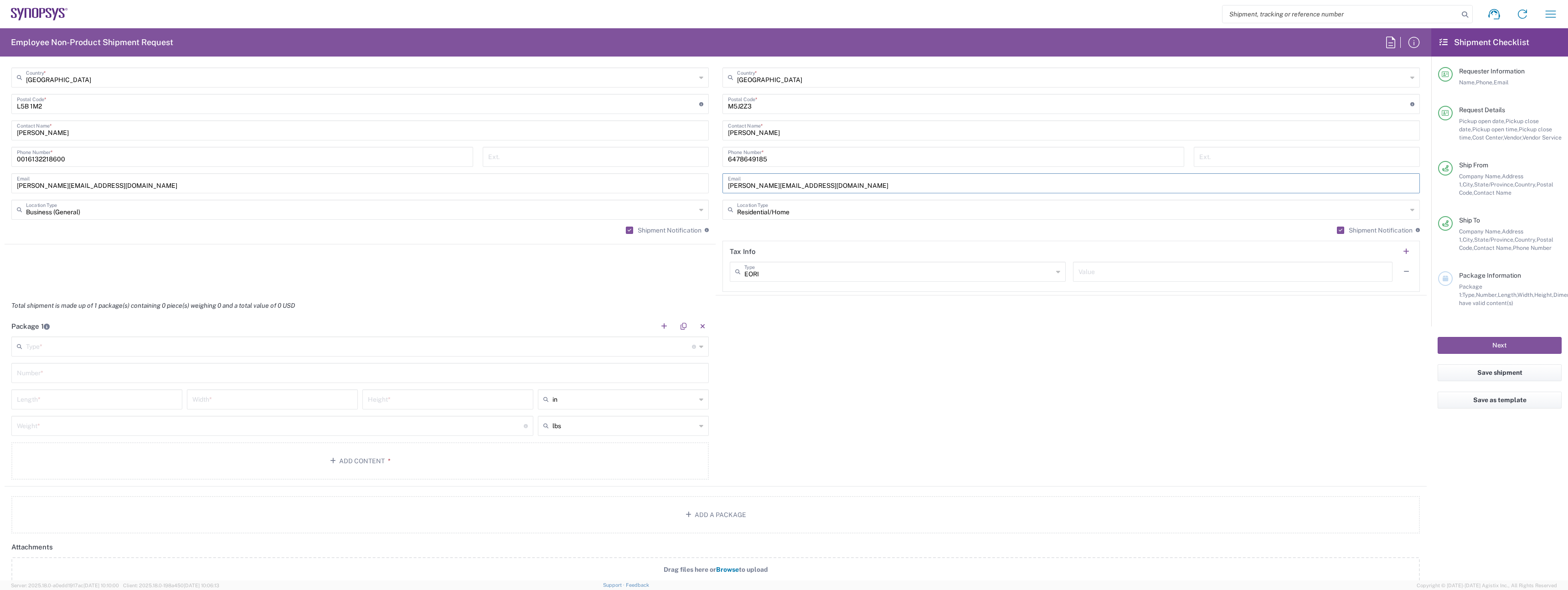
type input "[PERSON_NAME][EMAIL_ADDRESS][DOMAIN_NAME]"
click at [177, 345] on input "text" at bounding box center [359, 346] width 666 height 16
click at [102, 402] on span "Large Box" at bounding box center [358, 399] width 692 height 14
type input "Large Box"
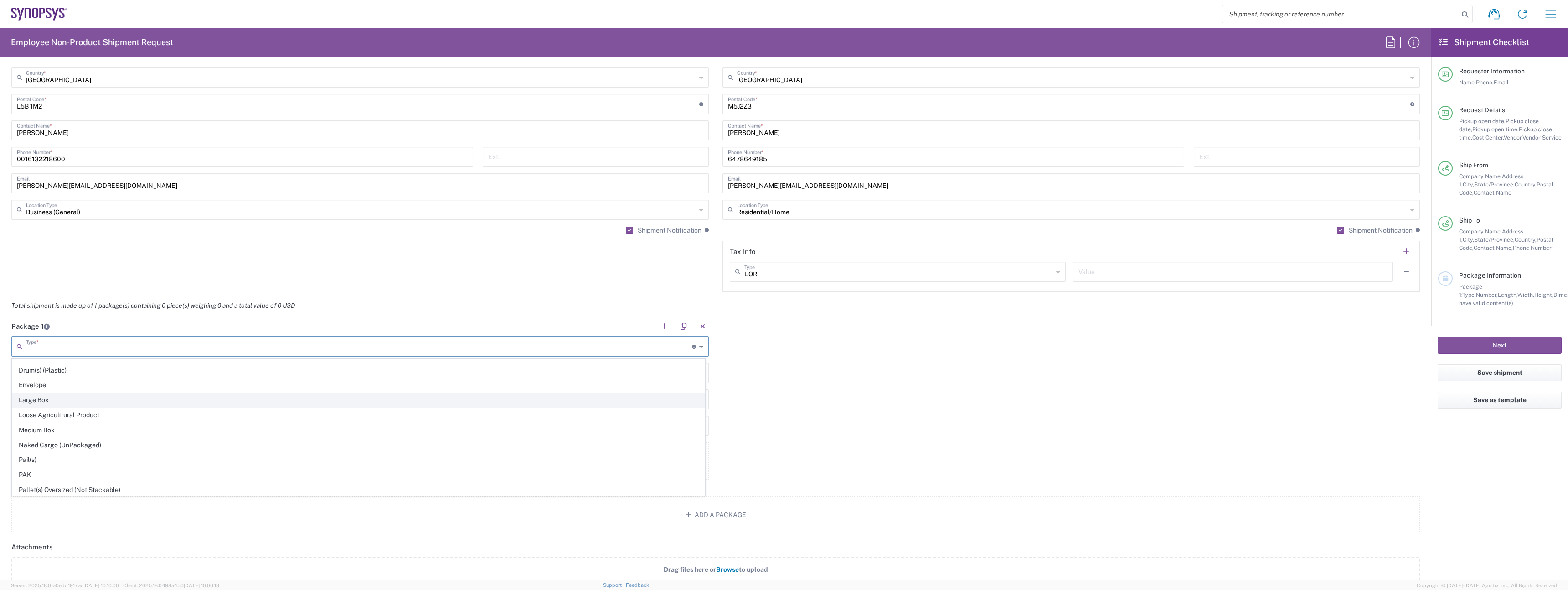
type input "17.5"
type input "12.5"
type input "3"
click at [94, 375] on input "text" at bounding box center [360, 372] width 687 height 16
type input "1"
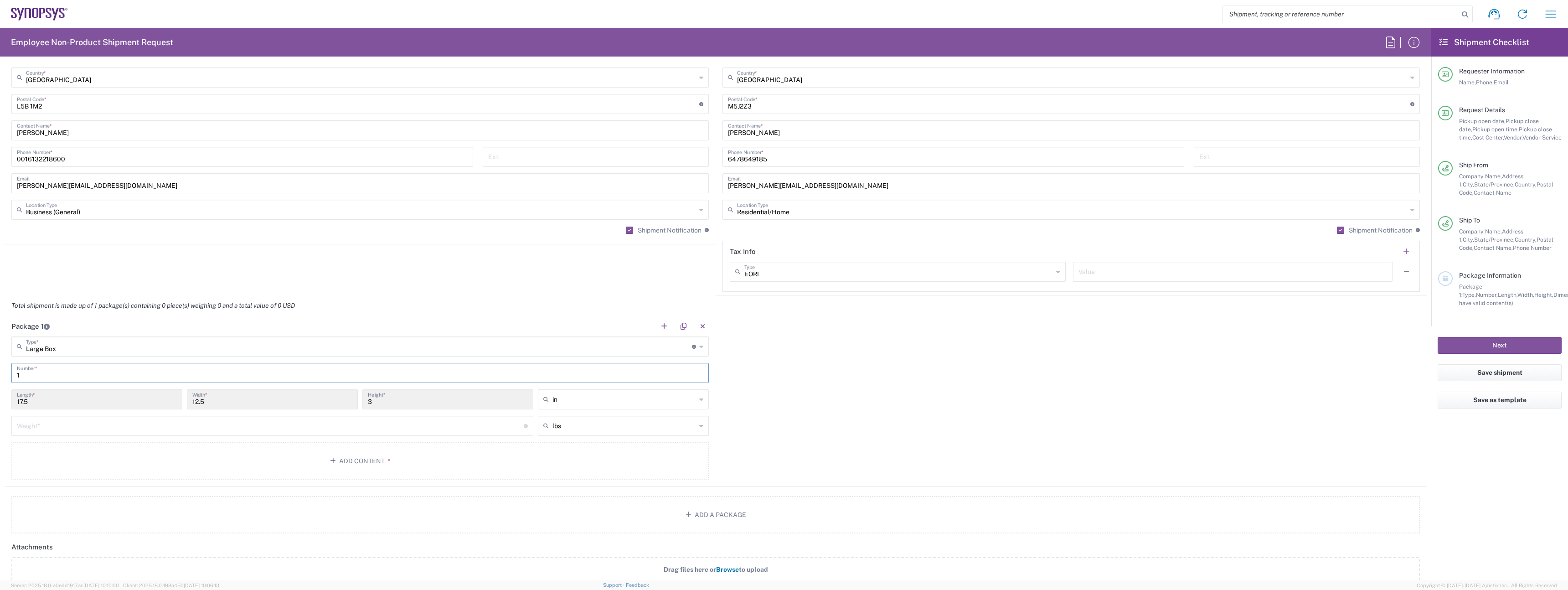
click at [40, 421] on input "number" at bounding box center [270, 425] width 507 height 16
type input "10"
click at [208, 473] on button "Add Content *" at bounding box center [360, 460] width 698 height 37
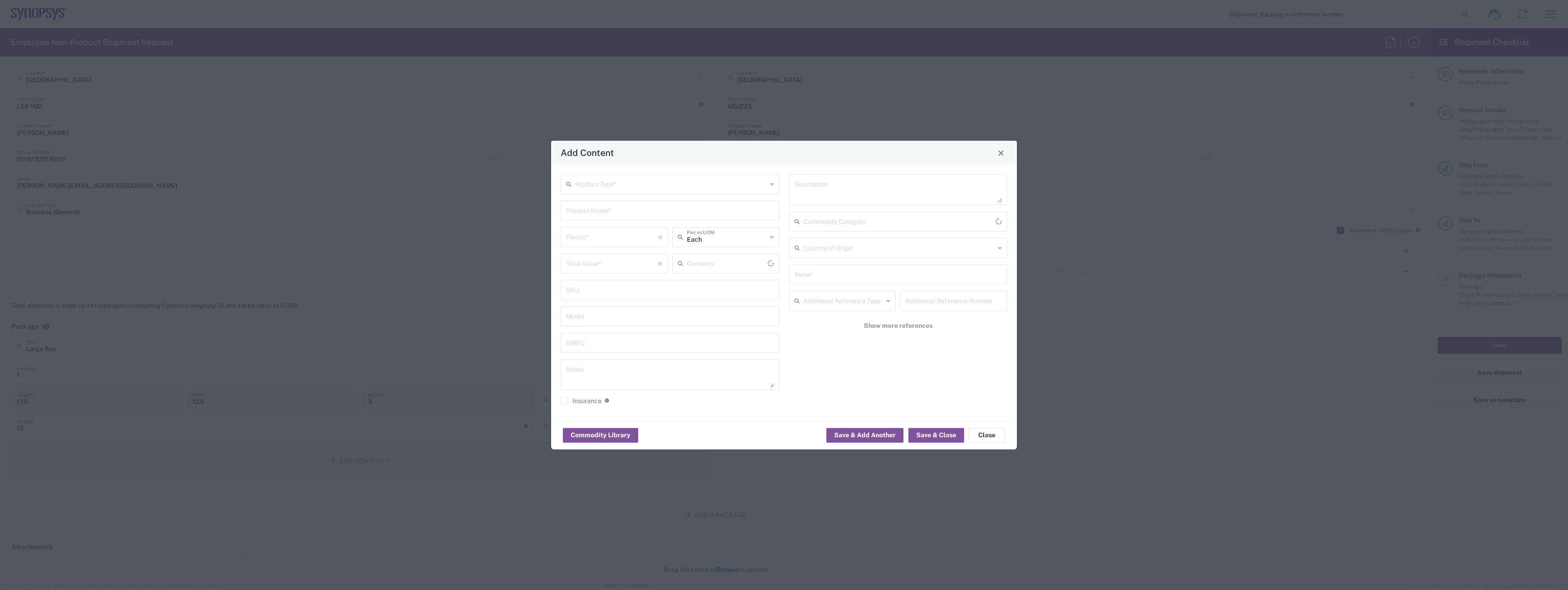
type input "US Dollar"
click at [653, 186] on input "text" at bounding box center [671, 183] width 192 height 16
click at [635, 213] on span "General Commodity" at bounding box center [670, 219] width 217 height 14
type input "General Commodity"
click at [624, 211] on input "text" at bounding box center [670, 210] width 208 height 16
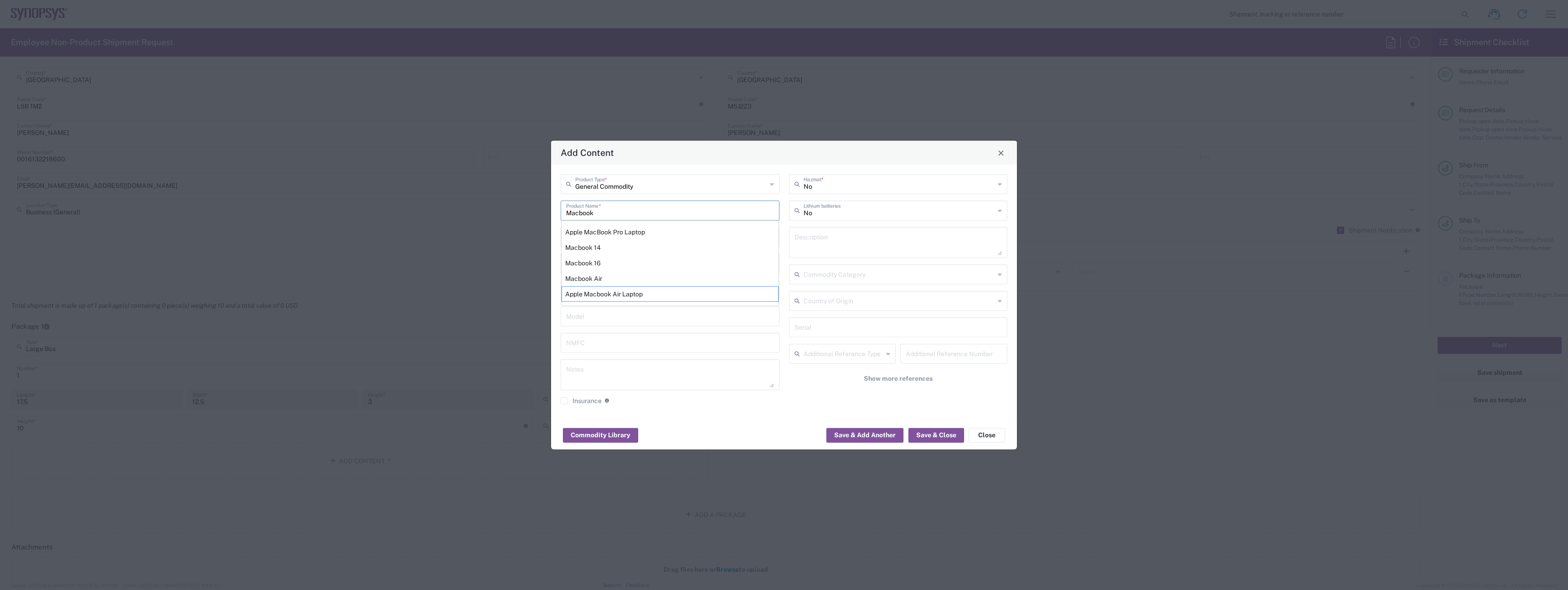
type input "Apple Macbook Air Laptop"
type textarea "Apple Macbook Air Laptop"
type input "Apple Macbook Air Laptop"
click at [573, 241] on input "number" at bounding box center [612, 236] width 92 height 16
type input "1"
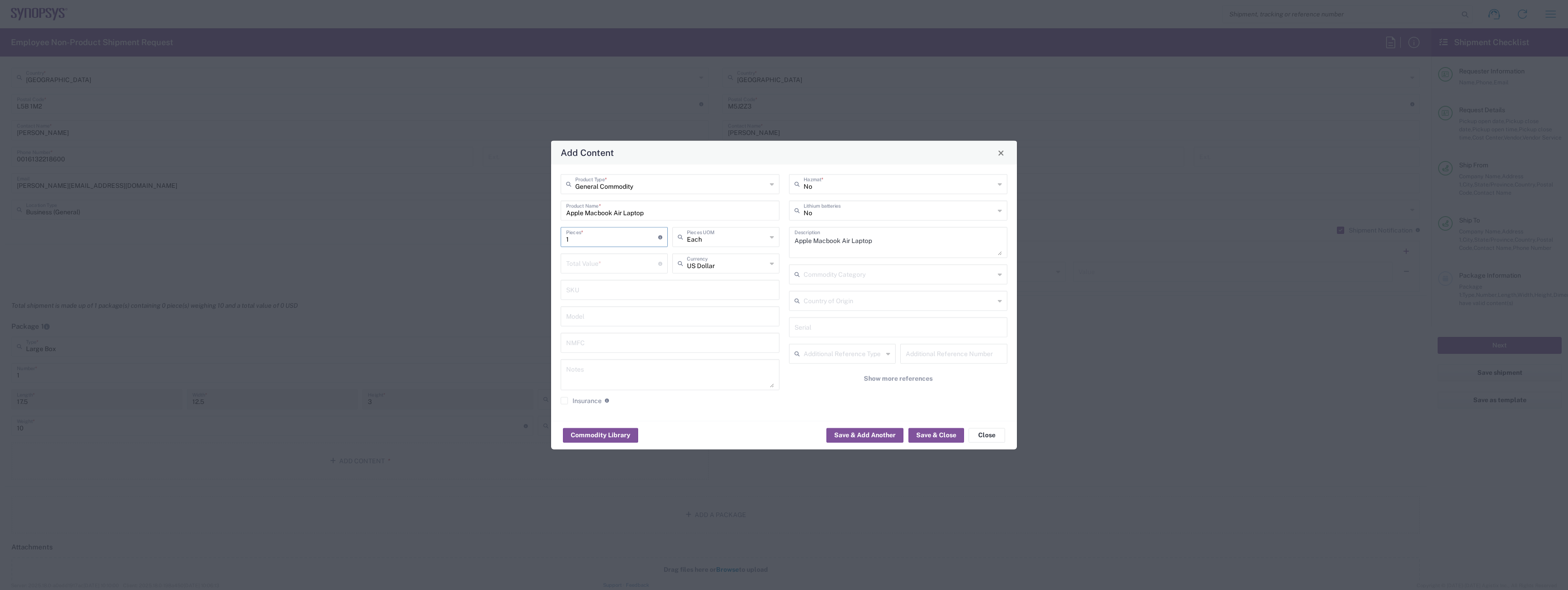
click at [596, 264] on input "number" at bounding box center [612, 263] width 92 height 16
type input "1000"
click at [852, 220] on div "No Lithium batteries" at bounding box center [898, 210] width 219 height 20
click at [846, 216] on input "text" at bounding box center [899, 210] width 192 height 16
drag, startPoint x: 836, startPoint y: 240, endPoint x: 827, endPoint y: 253, distance: 15.8
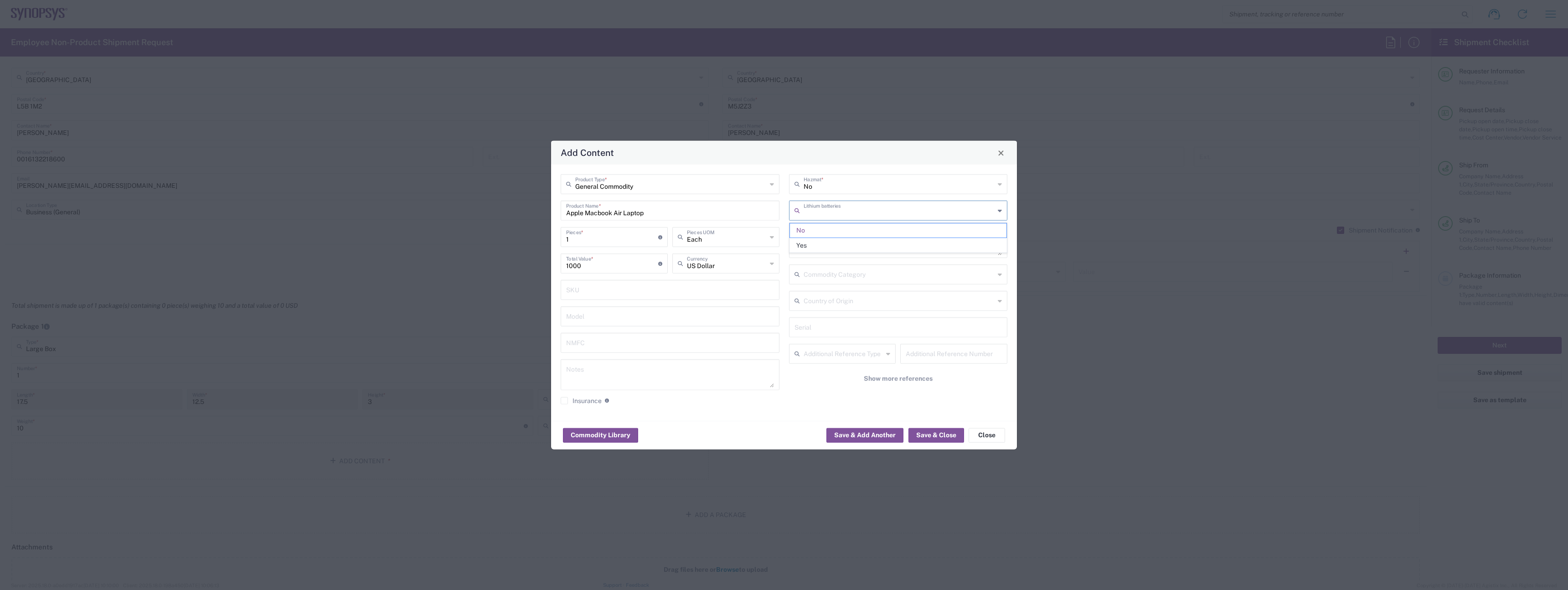
click at [836, 240] on span "Yes" at bounding box center [898, 245] width 217 height 14
type input "Yes"
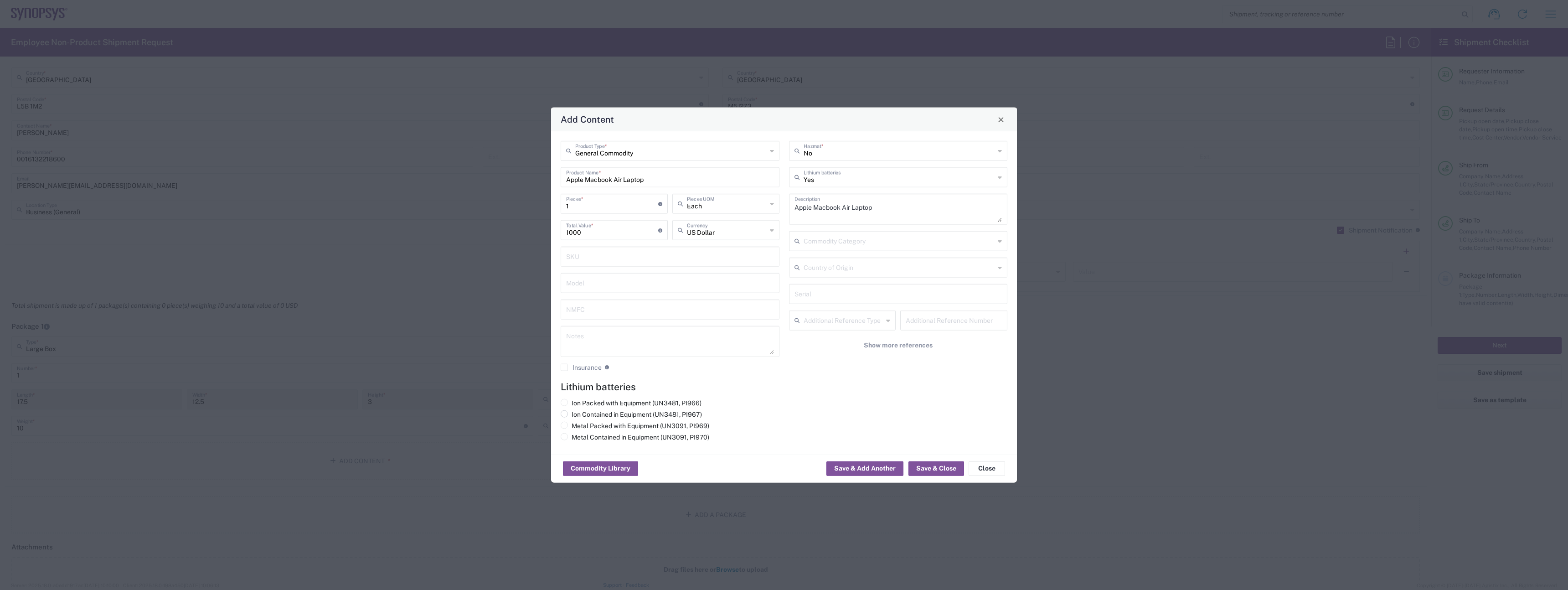
click at [590, 415] on label "Ion Contained in Equipment (UN3481, PI967)" at bounding box center [631, 414] width 141 height 8
click at [578, 415] on input "Ion Contained in Equipment (UN3481, PI967)" at bounding box center [575, 413] width 6 height 6
radio input "true"
click at [931, 464] on button "Save & Close" at bounding box center [936, 469] width 55 height 15
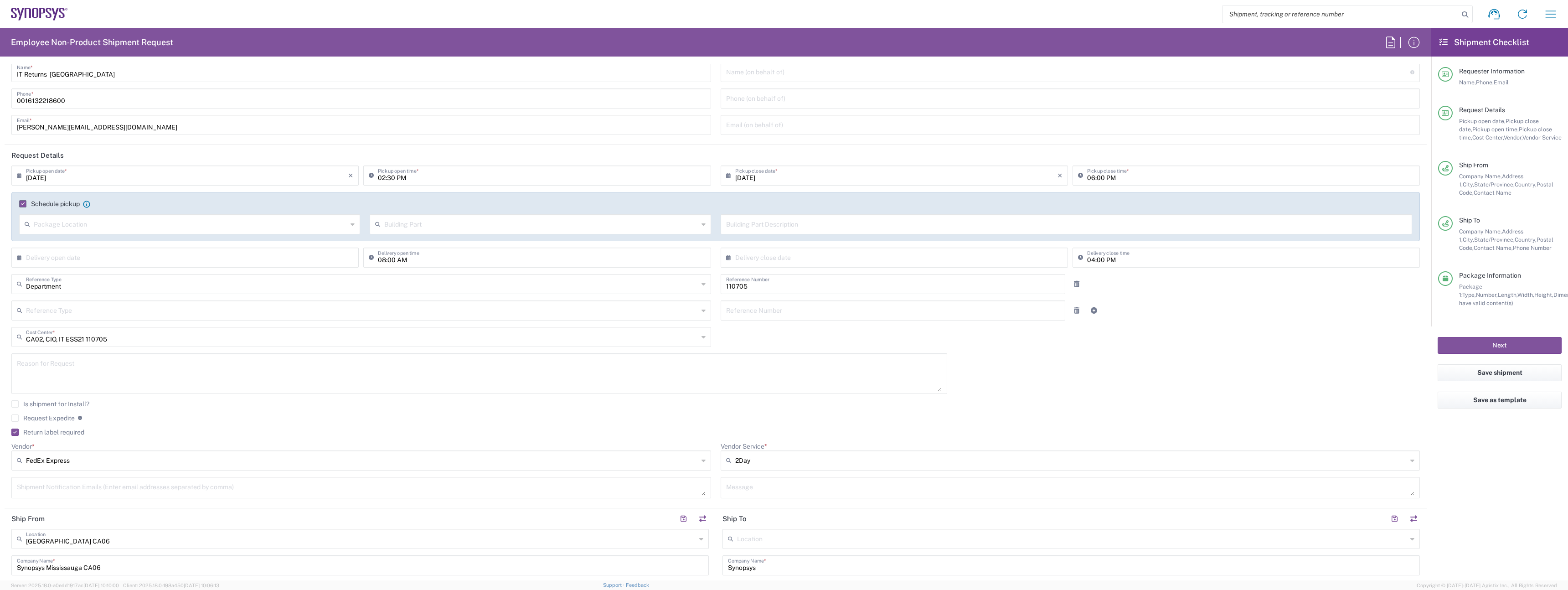
scroll to position [0, 0]
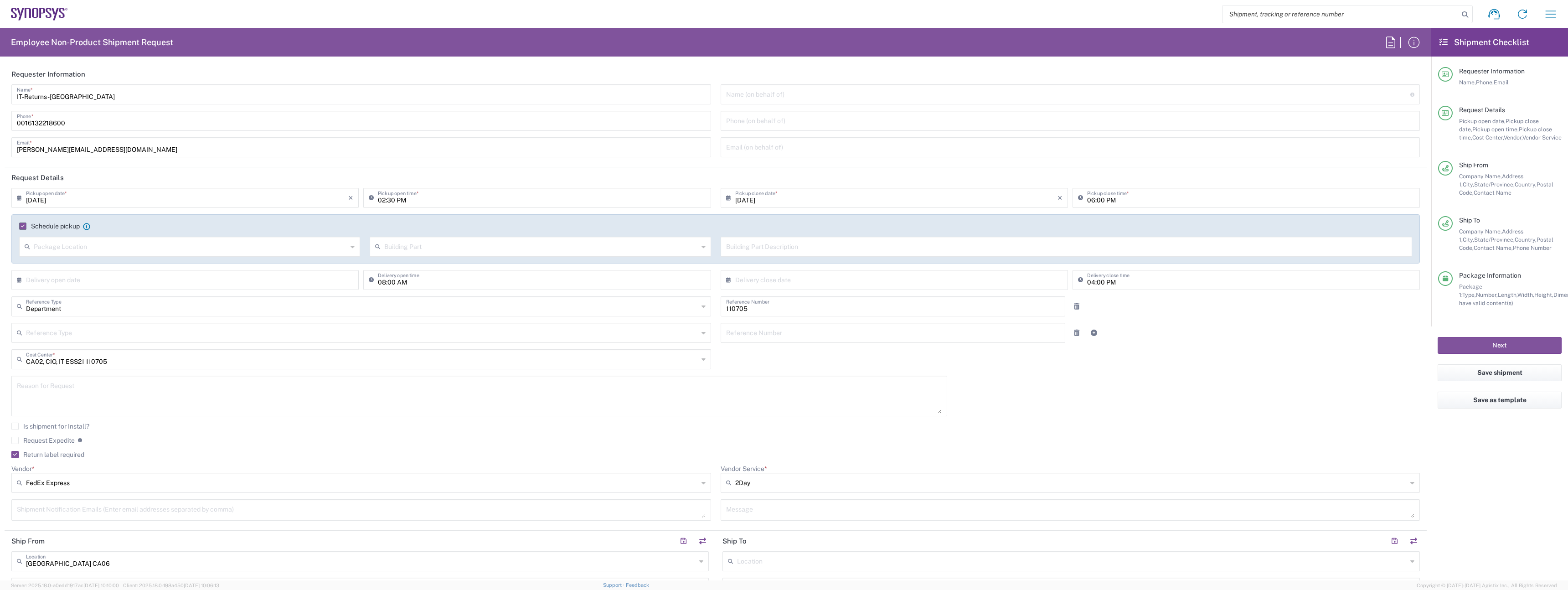
click at [222, 147] on input "[PERSON_NAME][EMAIL_ADDRESS][DOMAIN_NAME]" at bounding box center [361, 147] width 688 height 16
type input "[EMAIL_ADDRESS][DOMAIN_NAME]"
click at [1479, 352] on button "Next" at bounding box center [1500, 345] width 124 height 17
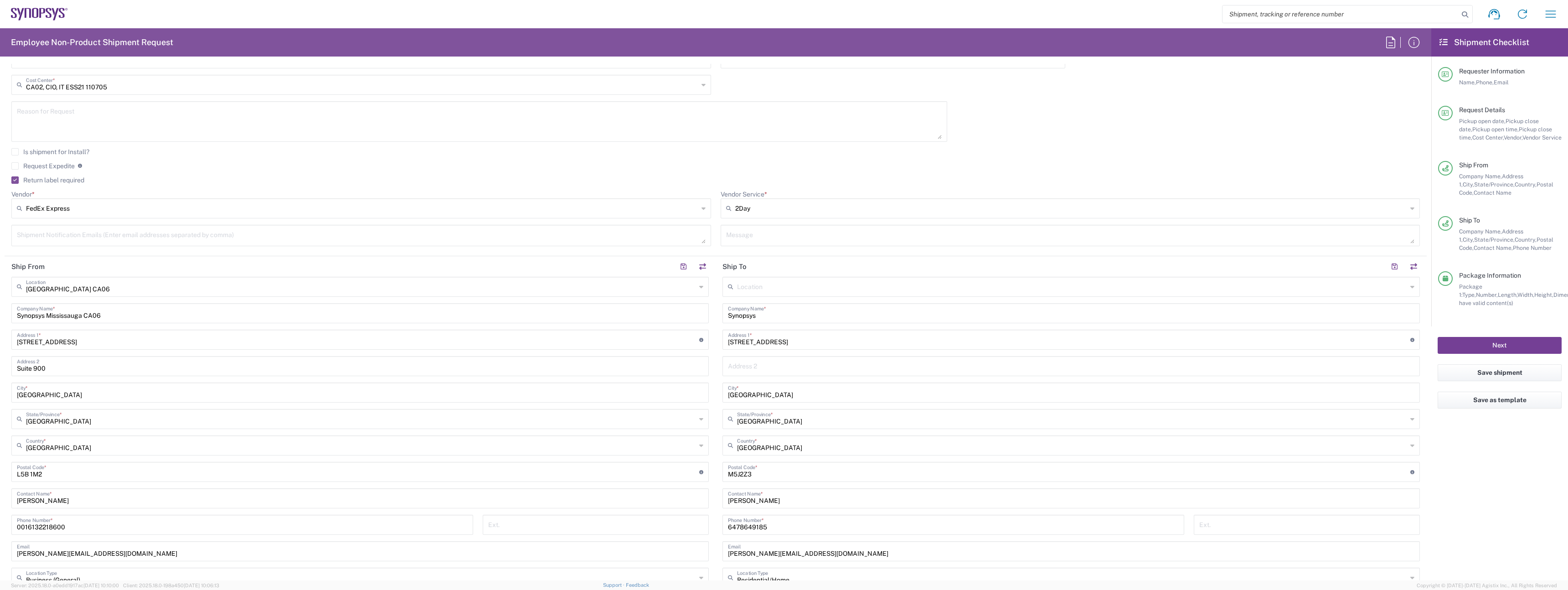
scroll to position [386, 0]
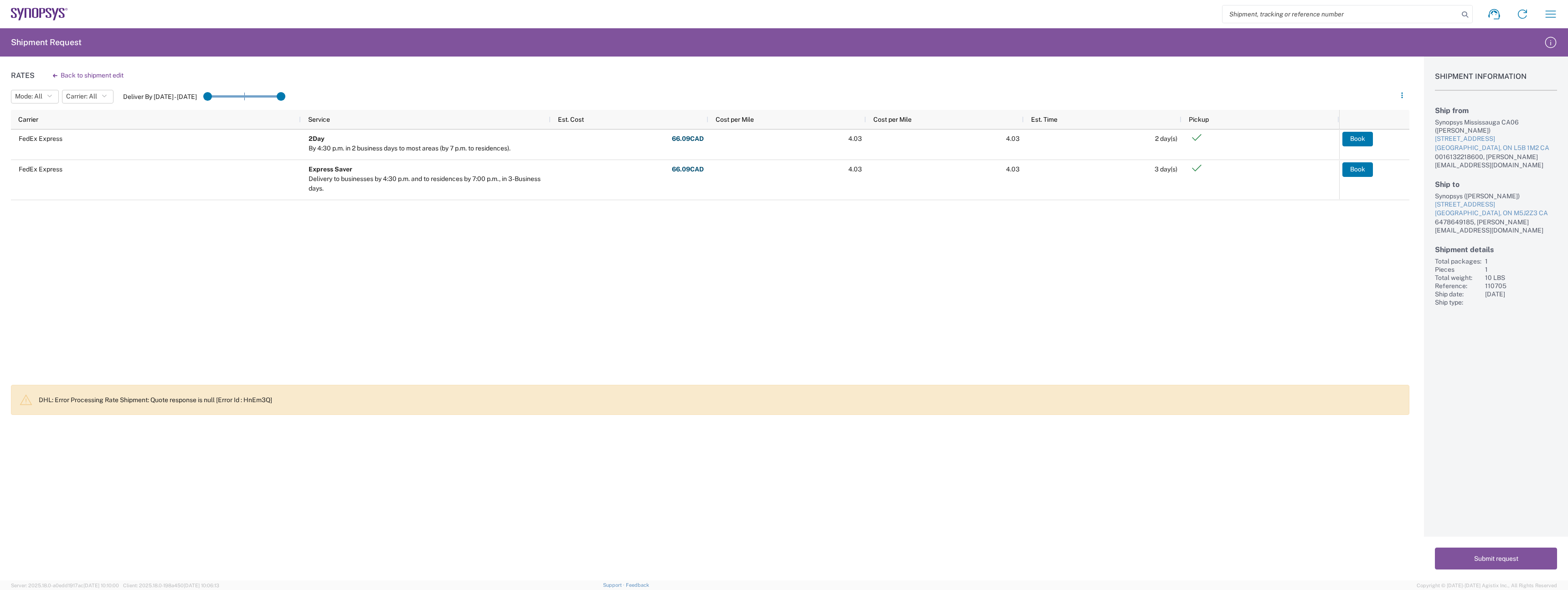
click at [629, 257] on div "FedEx Express 2Day By 4:30 p.m. in 2 business days to most areas (by 7 p.m. to …" at bounding box center [675, 255] width 1328 height 250
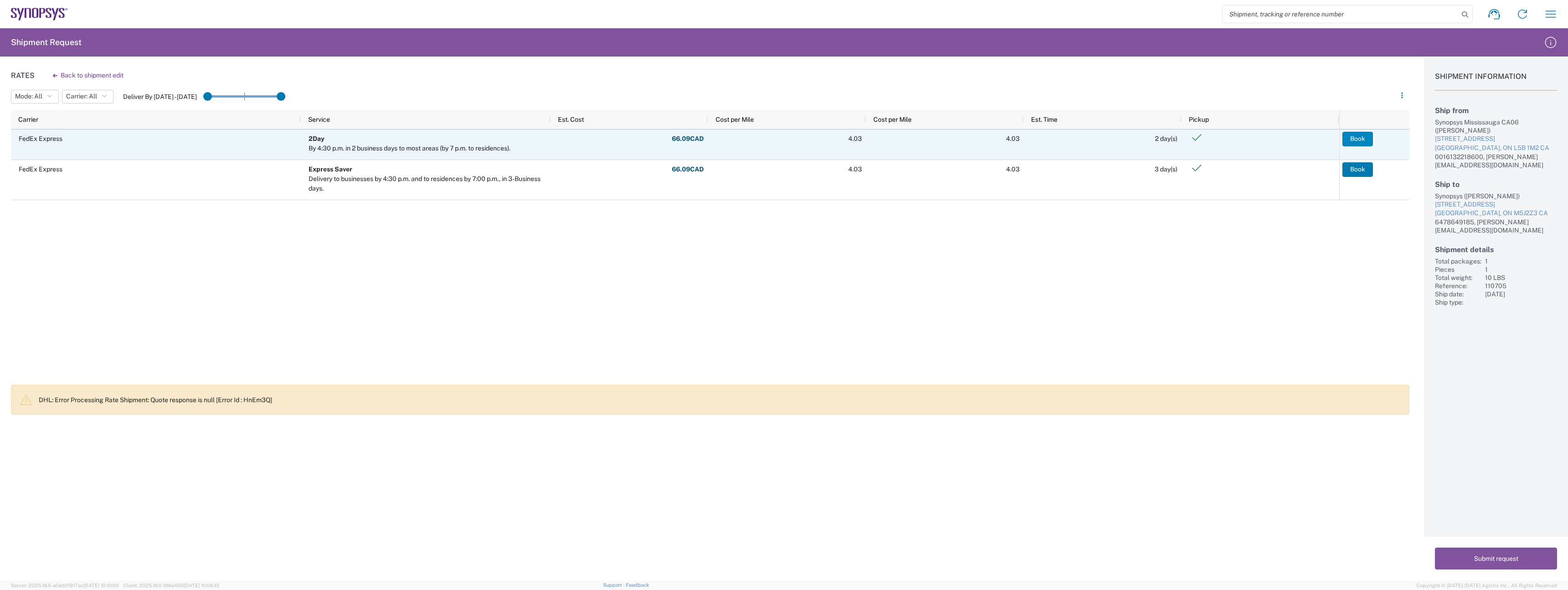
click at [1351, 141] on button "Book" at bounding box center [1357, 139] width 30 height 15
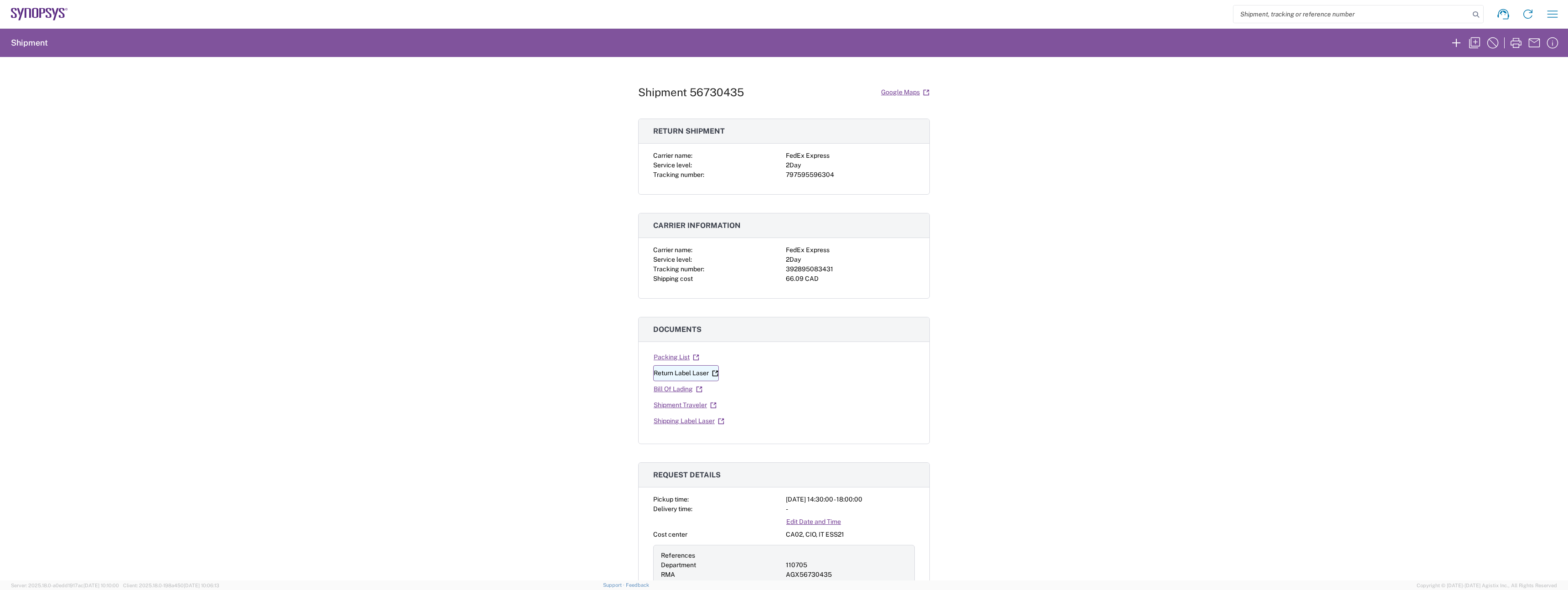
click at [686, 379] on link "Return Label Laser" at bounding box center [686, 373] width 66 height 16
click at [662, 425] on link "Shipping Label Laser" at bounding box center [689, 421] width 72 height 16
click at [792, 272] on div "392895083431" at bounding box center [850, 269] width 129 height 10
click at [835, 255] on div "2Day" at bounding box center [850, 260] width 129 height 10
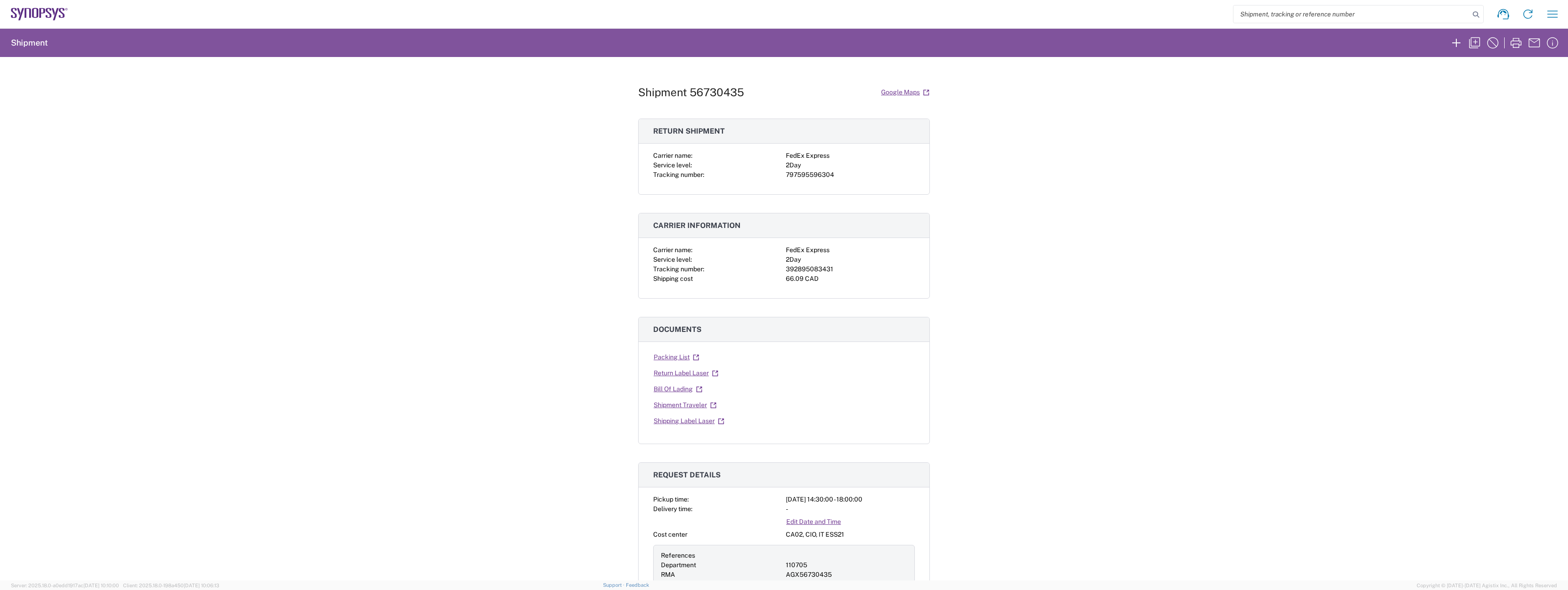
click at [822, 264] on div "2Day" at bounding box center [850, 260] width 129 height 10
click at [817, 266] on div "392895083431" at bounding box center [850, 269] width 129 height 10
copy div "392895083431"
